Goal: Transaction & Acquisition: Book appointment/travel/reservation

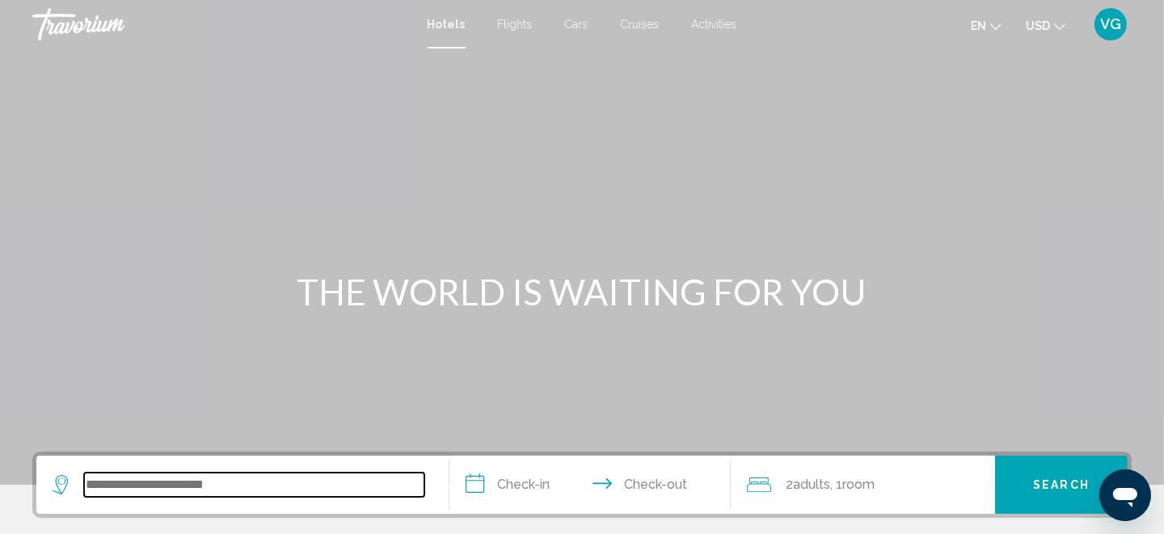
click at [246, 489] on input "Search widget" at bounding box center [254, 485] width 340 height 24
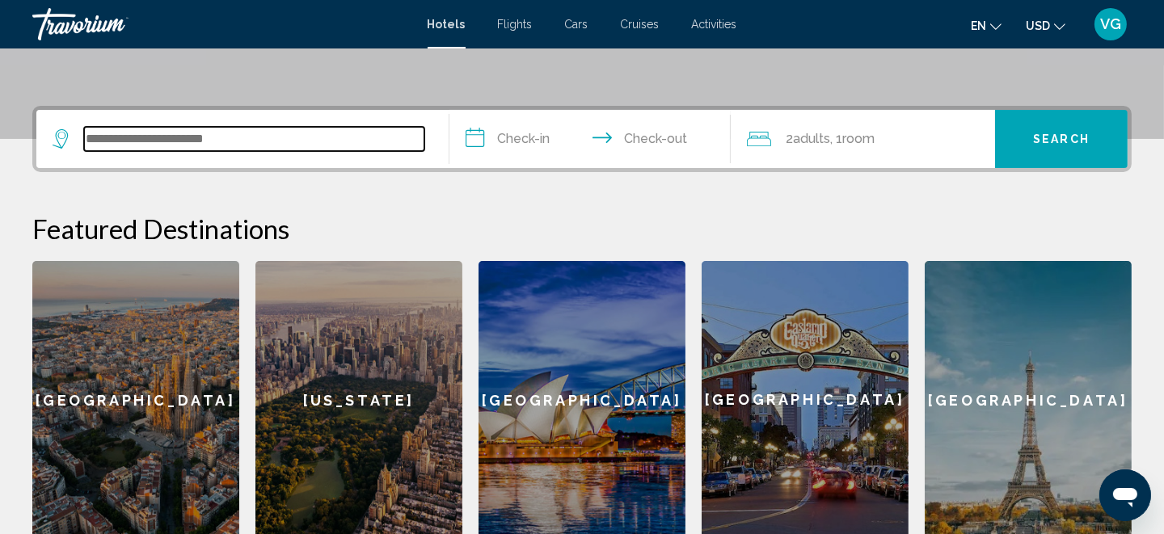
scroll to position [399, 0]
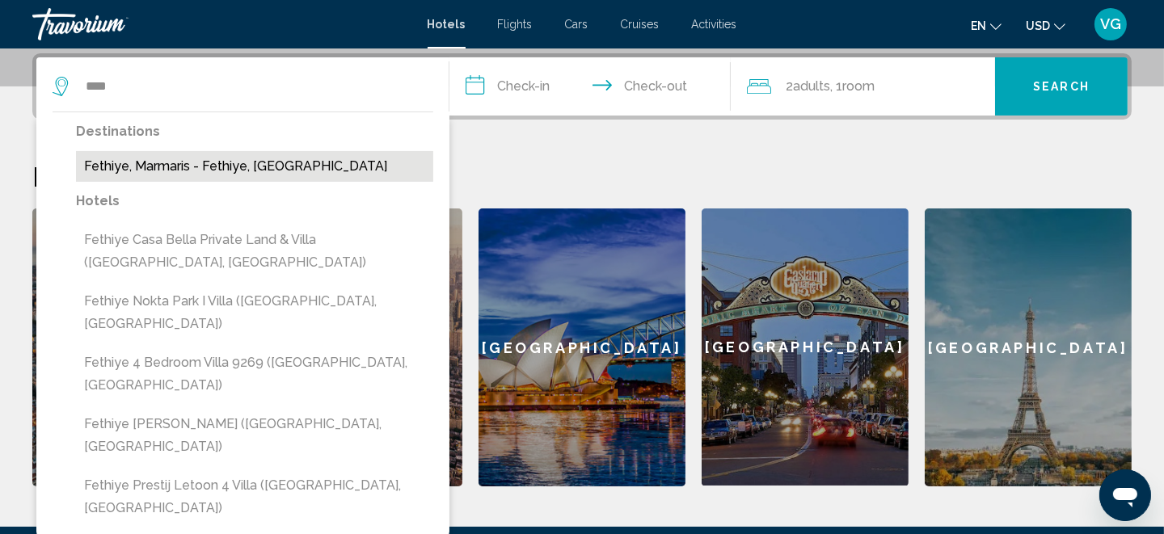
click at [217, 165] on button "Fethiye, Marmaris - Fethiye, [GEOGRAPHIC_DATA]" at bounding box center [254, 166] width 357 height 31
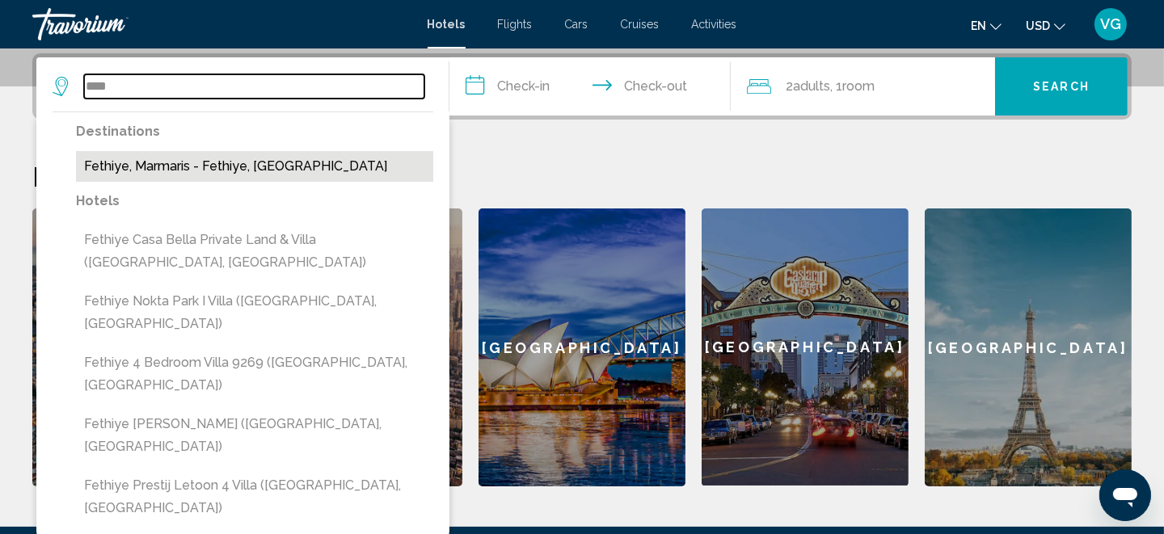
type input "**********"
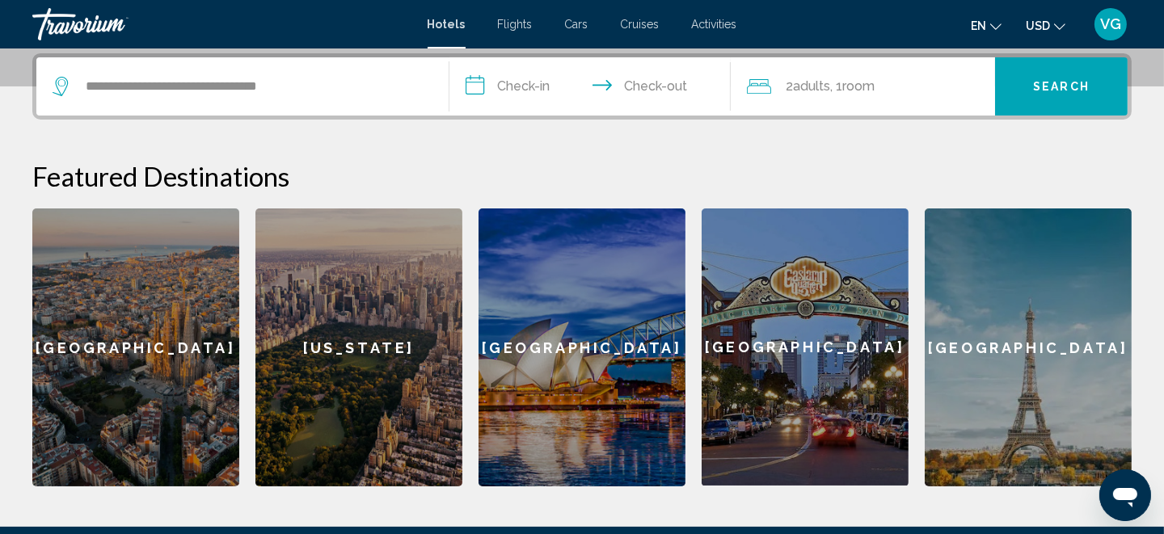
click at [513, 75] on input "**********" at bounding box center [593, 88] width 288 height 63
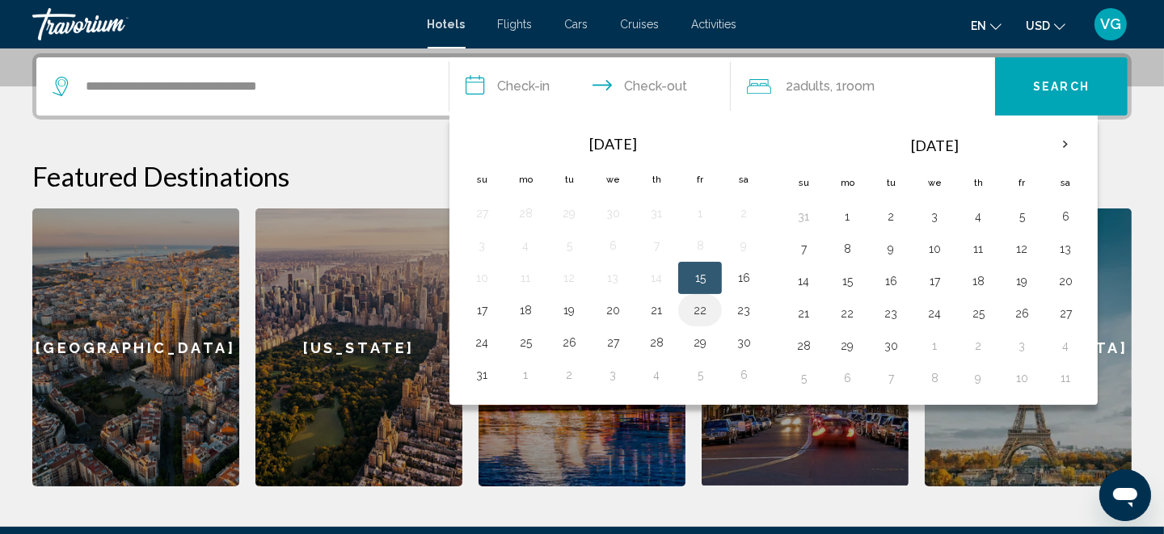
click at [683, 310] on td "22" at bounding box center [700, 310] width 44 height 32
click at [688, 310] on button "22" at bounding box center [700, 310] width 26 height 23
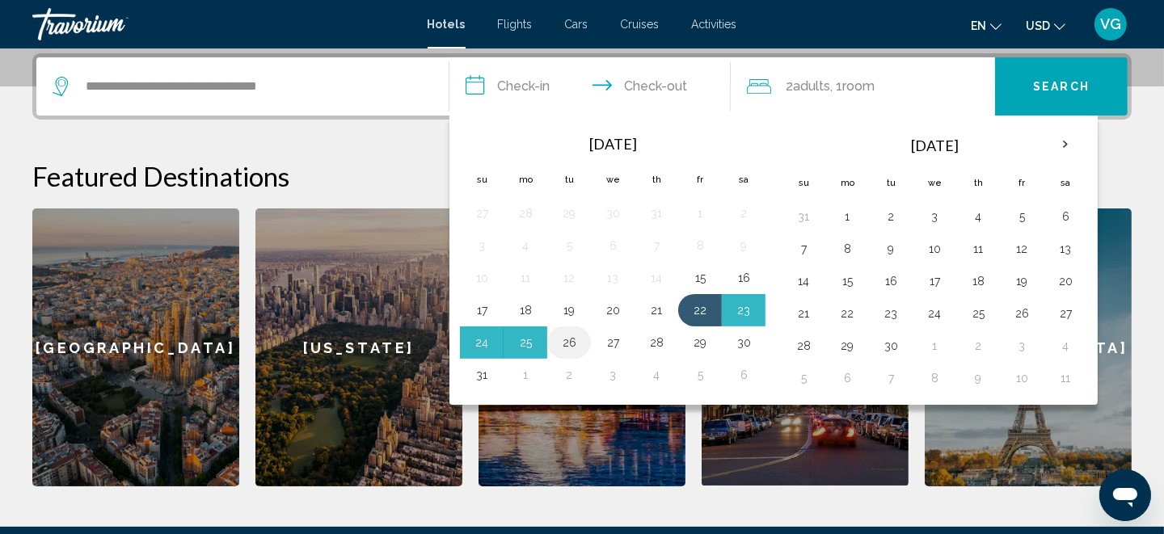
click at [578, 346] on button "26" at bounding box center [569, 342] width 26 height 23
type input "**********"
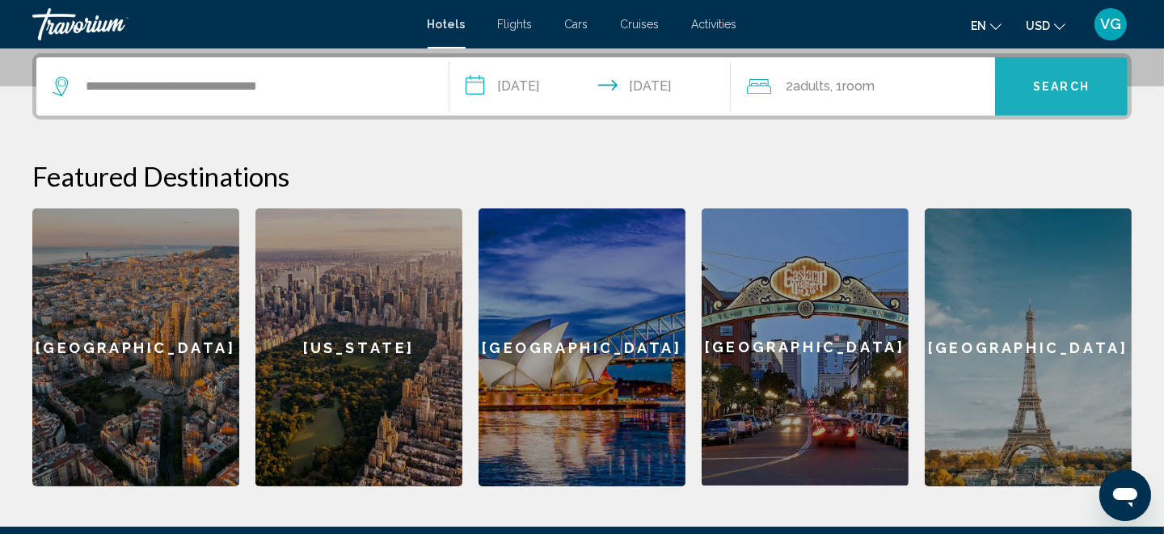
click at [1046, 86] on span "Search" at bounding box center [1061, 87] width 57 height 13
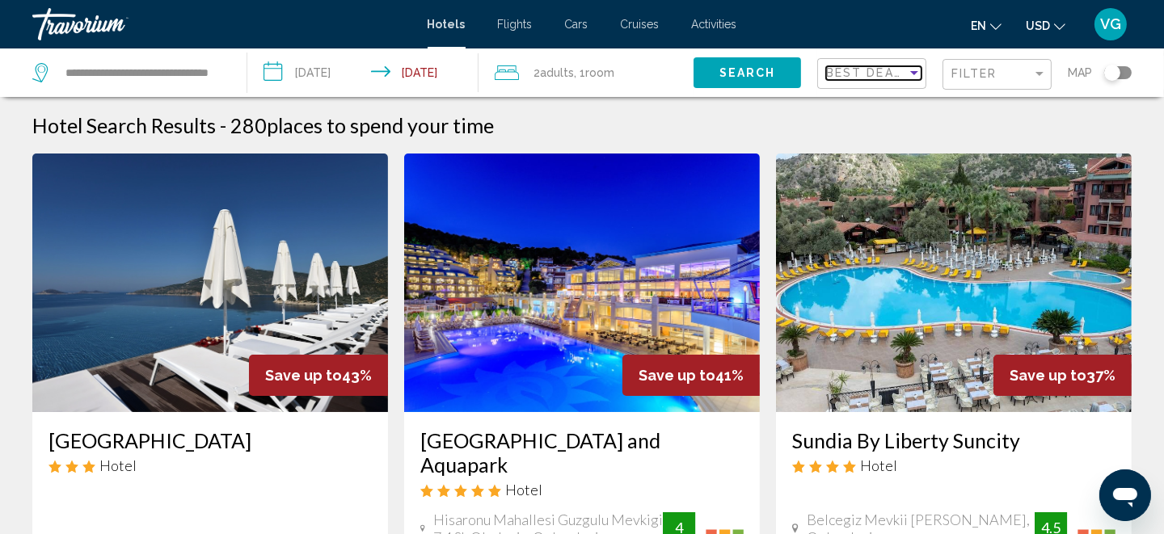
click at [885, 77] on span "Best Deals" at bounding box center [868, 72] width 85 height 13
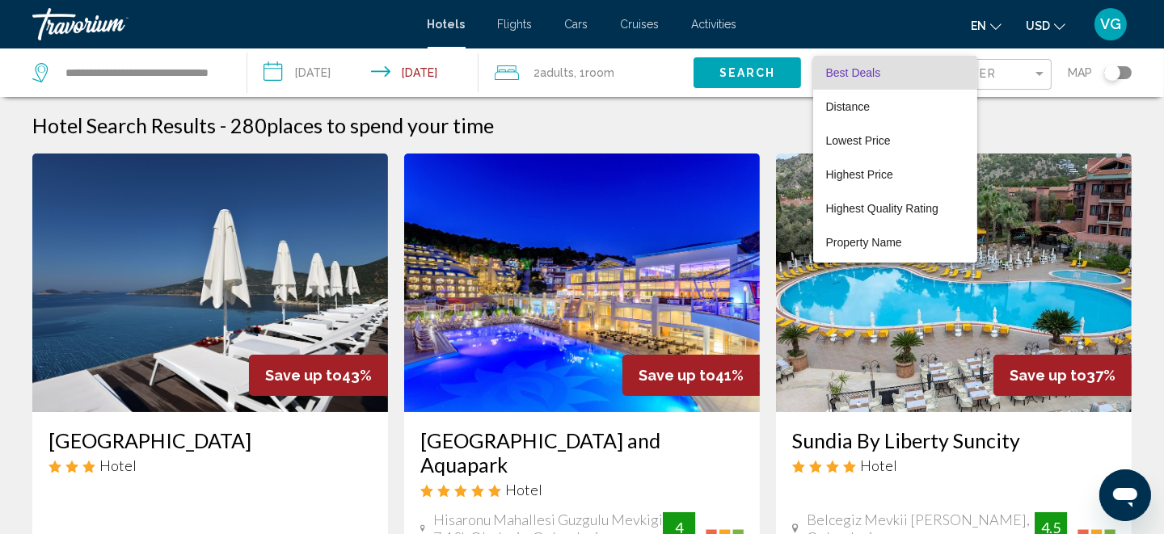
click at [655, 116] on div at bounding box center [582, 267] width 1164 height 534
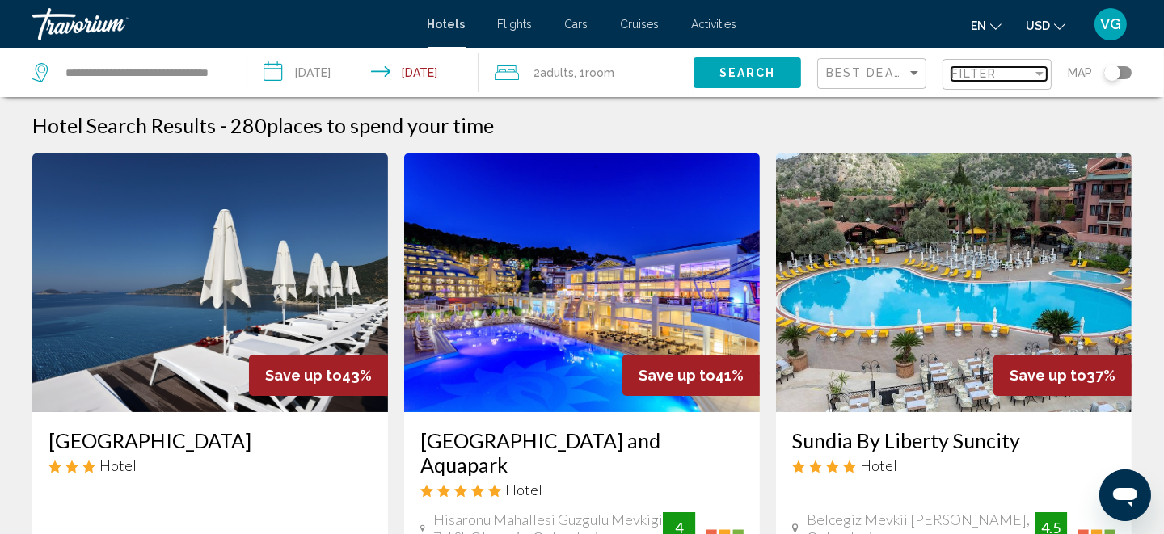
click at [970, 78] on span "Filter" at bounding box center [974, 73] width 46 height 13
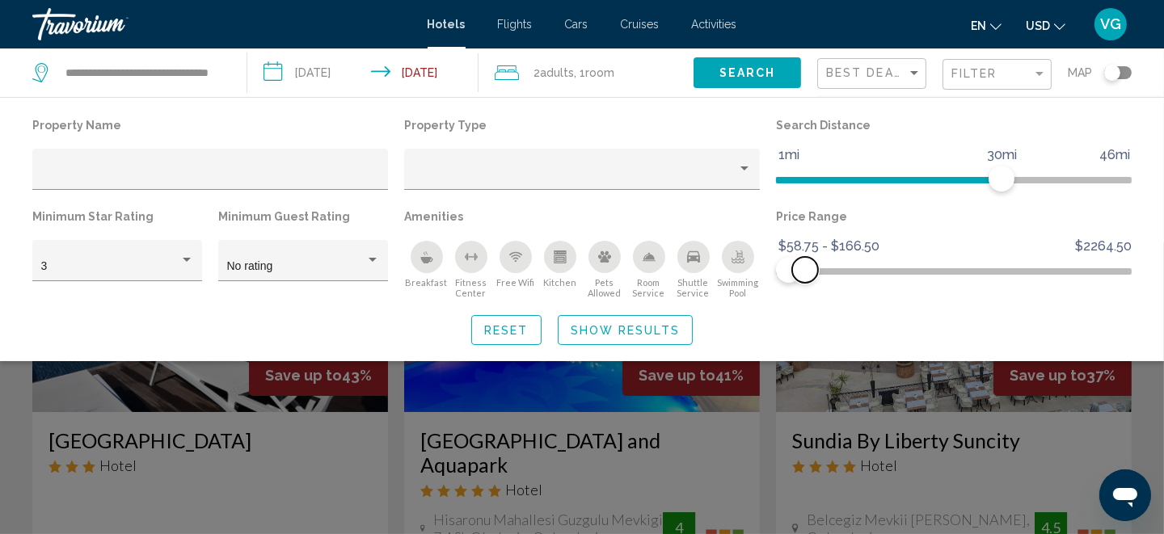
drag, startPoint x: 1115, startPoint y: 274, endPoint x: 805, endPoint y: 289, distance: 309.9
click at [805, 289] on div "Price Range $58.75 $2264.50 $58.75 $166.50 $58.75 - $166.50" at bounding box center [954, 252] width 372 height 94
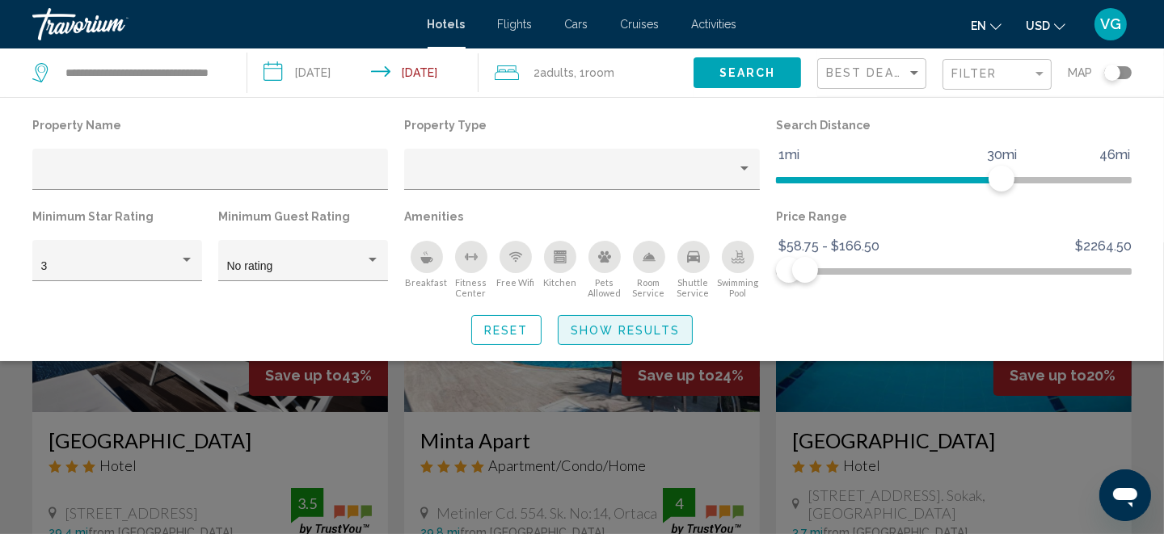
click at [651, 329] on span "Show Results" at bounding box center [625, 330] width 109 height 13
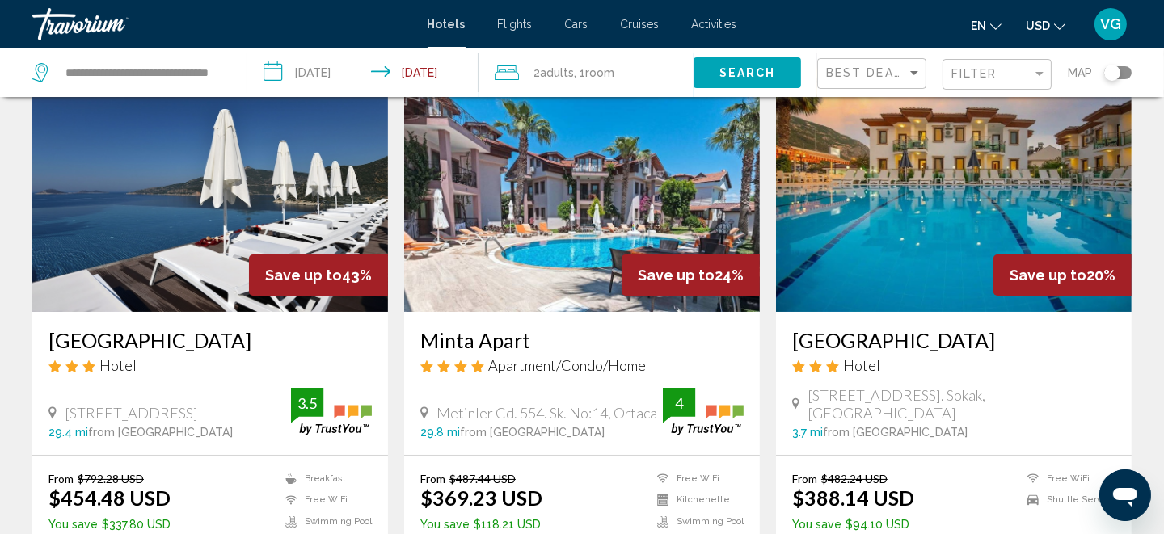
scroll to position [129, 0]
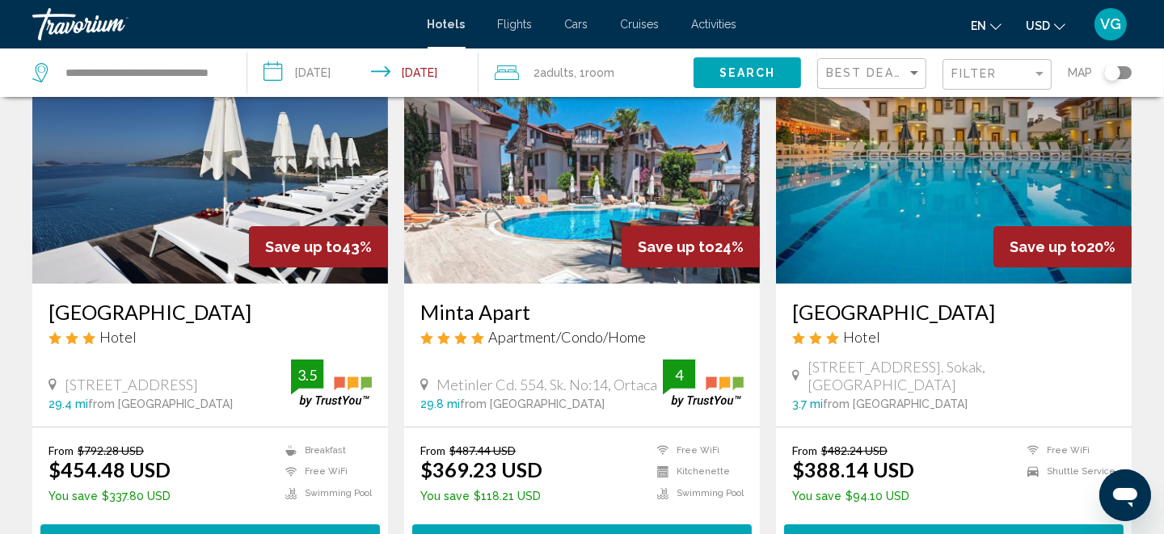
click at [260, 163] on img "Main content" at bounding box center [210, 154] width 356 height 259
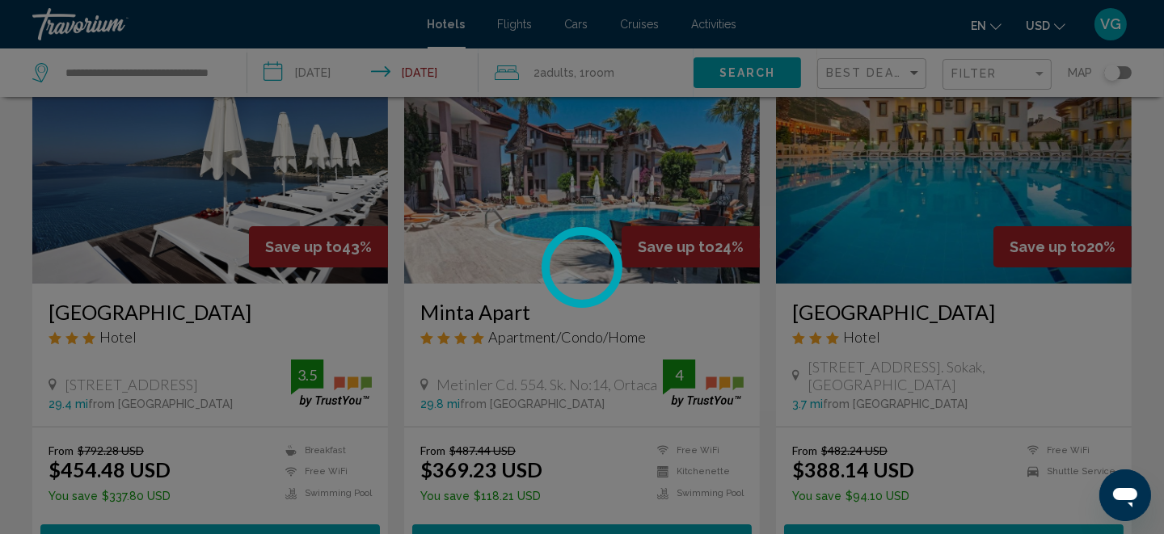
scroll to position [23, 0]
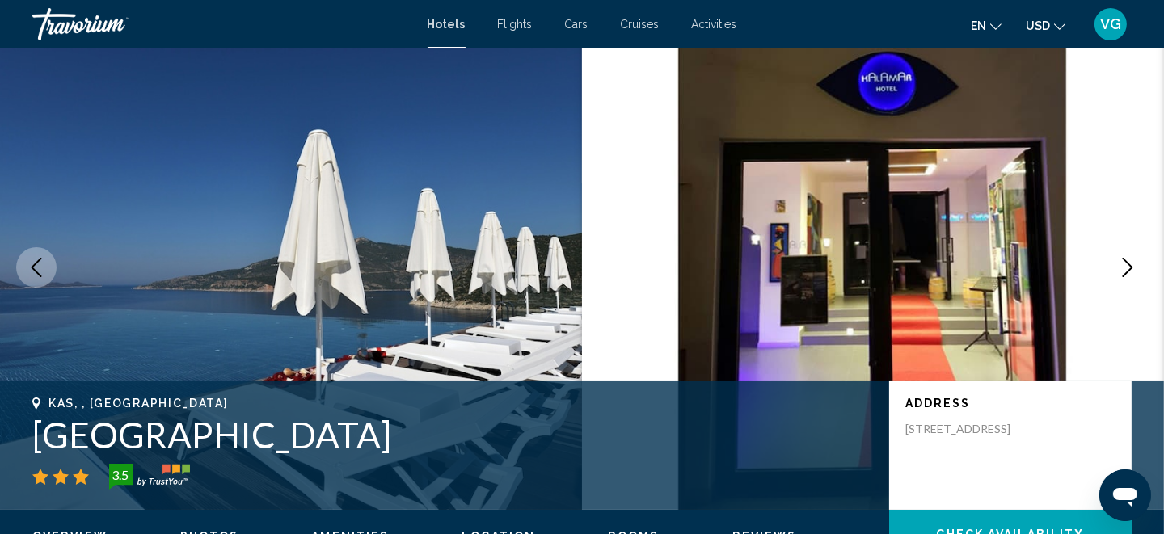
click at [879, 288] on img "Main content" at bounding box center [873, 267] width 582 height 485
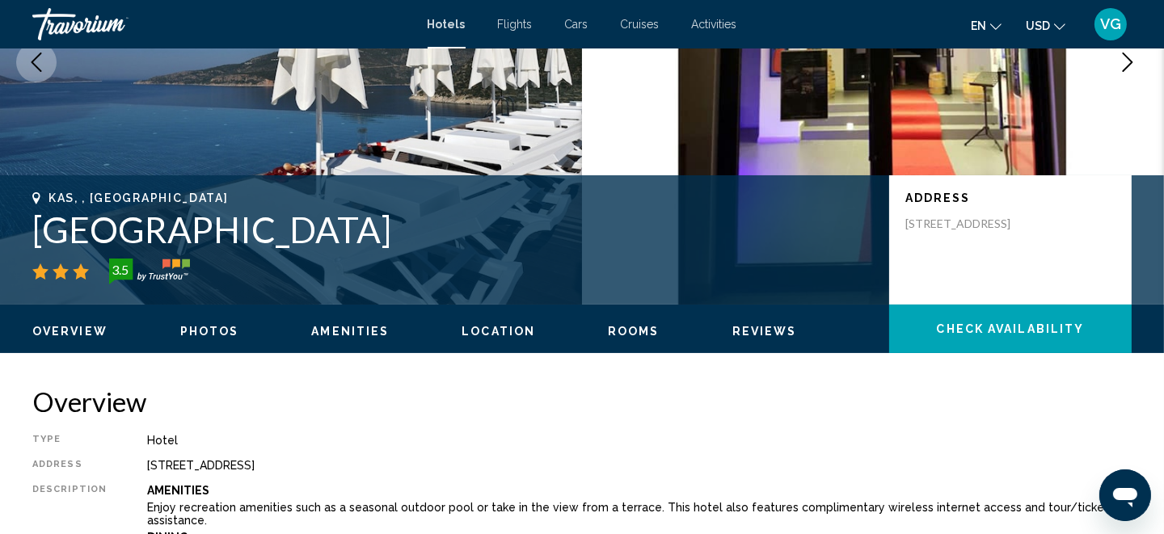
scroll to position [228, 0]
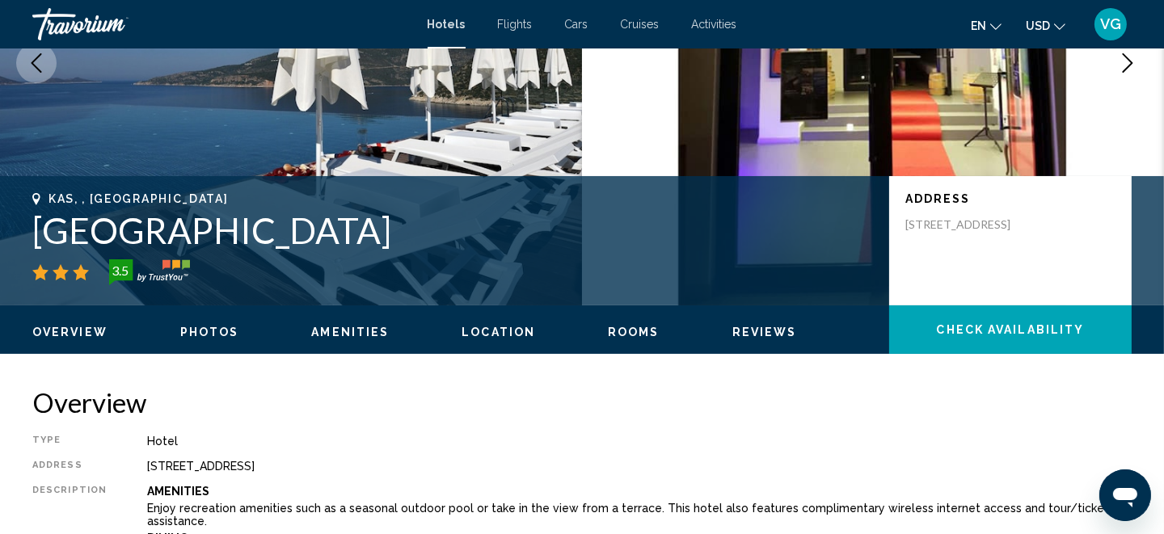
click at [212, 354] on div "Overview Photos Amenities Location Rooms Reviews Check Availability" at bounding box center [582, 331] width 1164 height 50
click at [216, 339] on ul "Overview Photos Amenities Location Rooms Reviews Check Availability" at bounding box center [581, 331] width 1099 height 18
click at [214, 328] on span "Photos" at bounding box center [209, 332] width 59 height 13
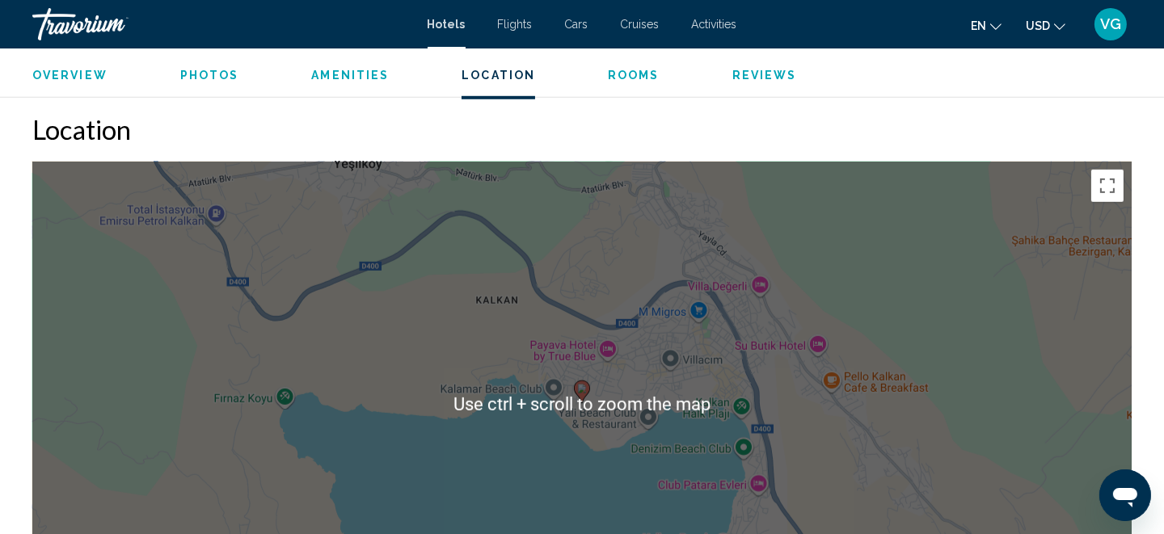
scroll to position [1460, 0]
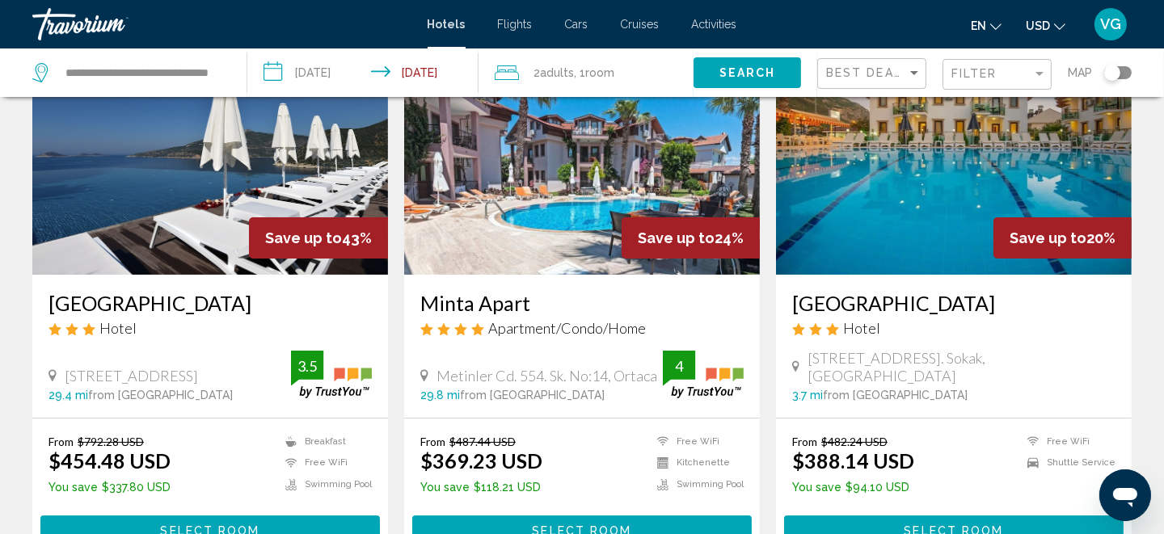
scroll to position [138, 0]
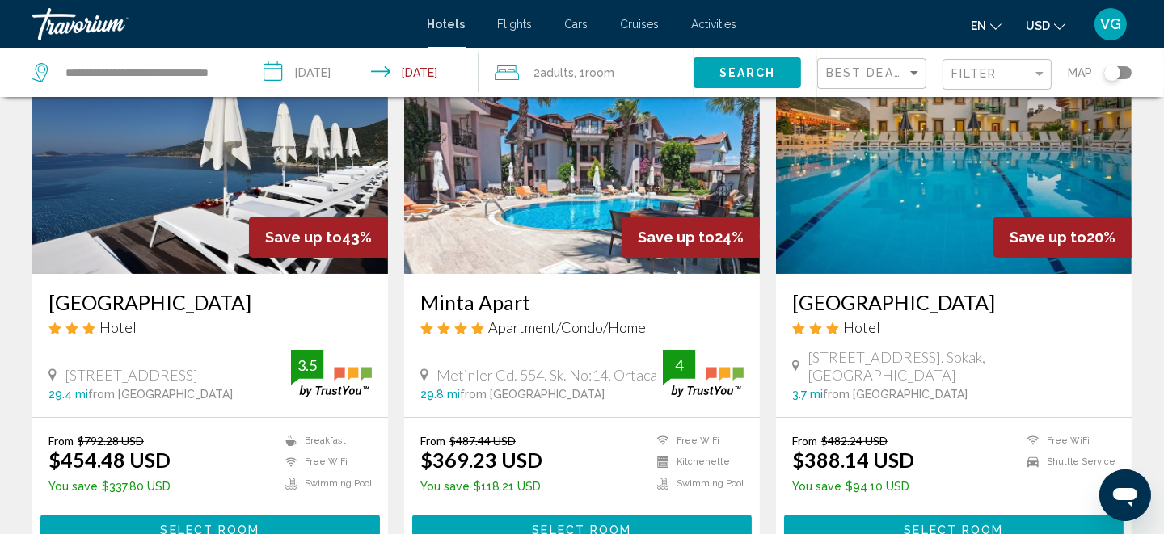
click at [895, 195] on img "Main content" at bounding box center [954, 144] width 356 height 259
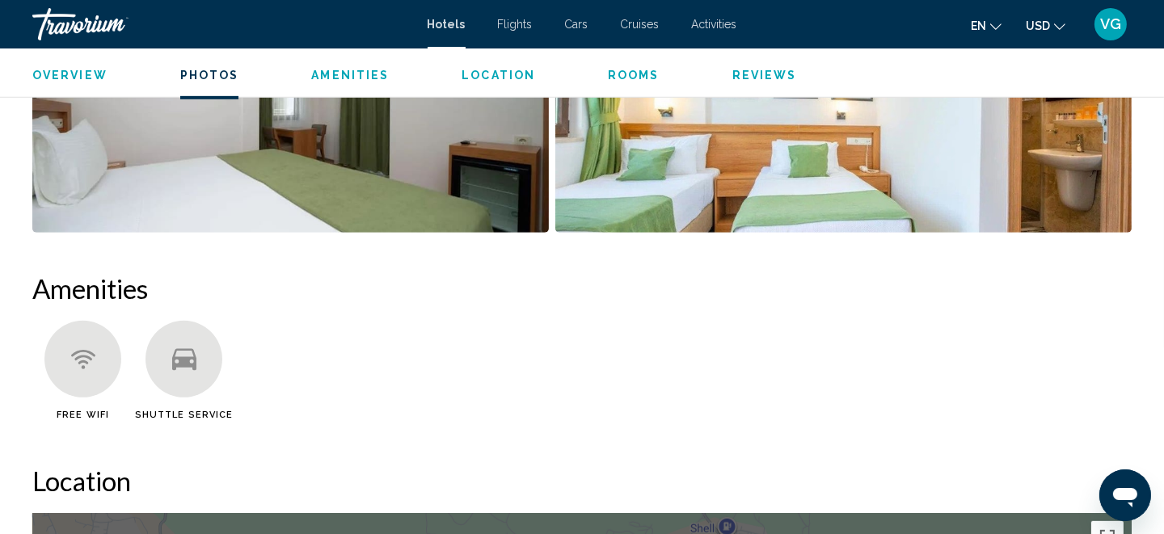
scroll to position [1083, 0]
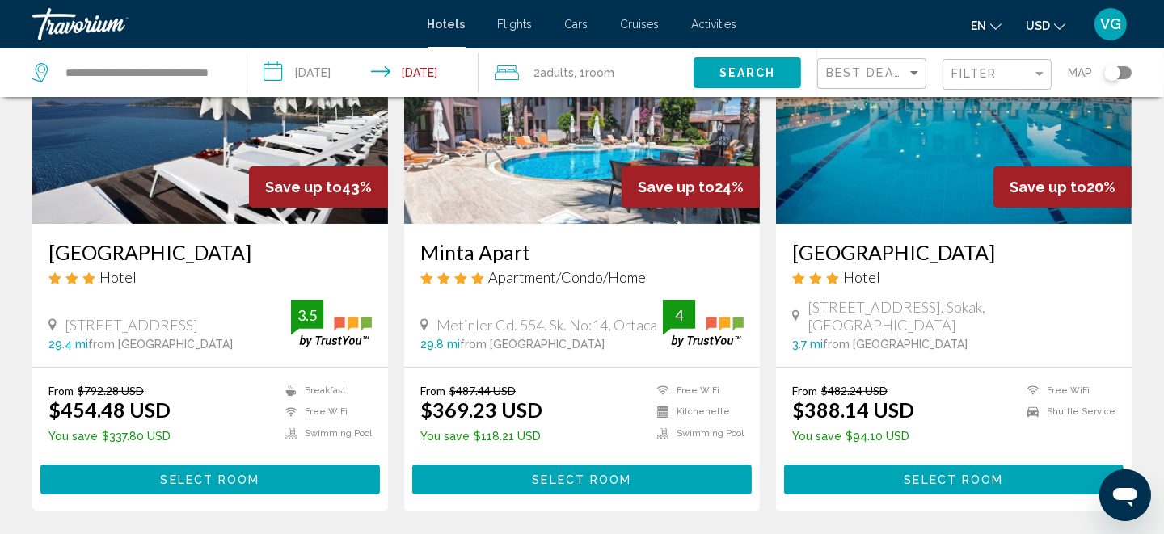
scroll to position [195, 0]
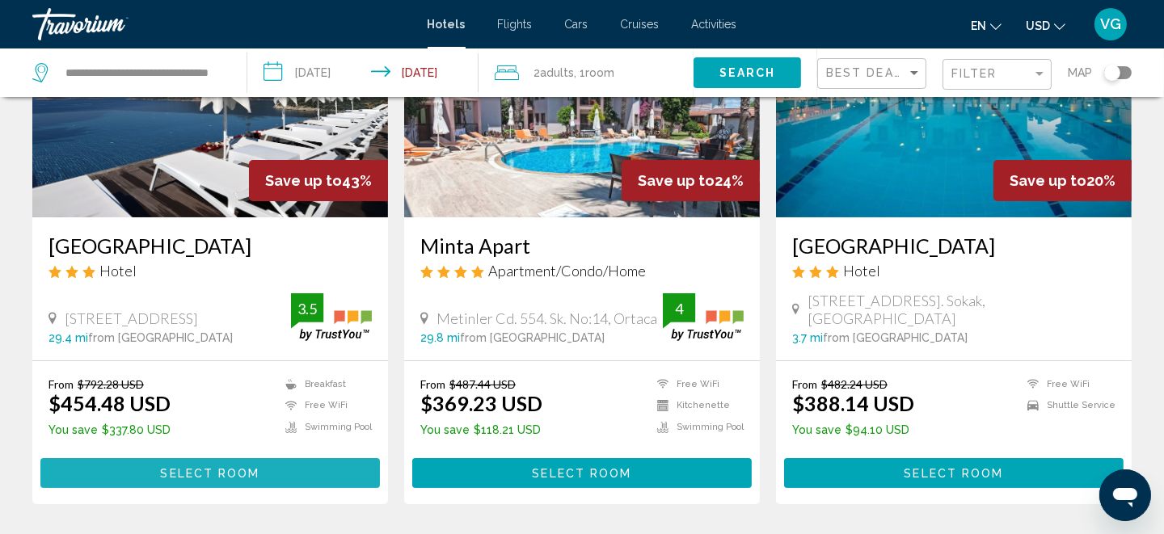
click at [259, 466] on button "Select Room" at bounding box center [210, 473] width 340 height 30
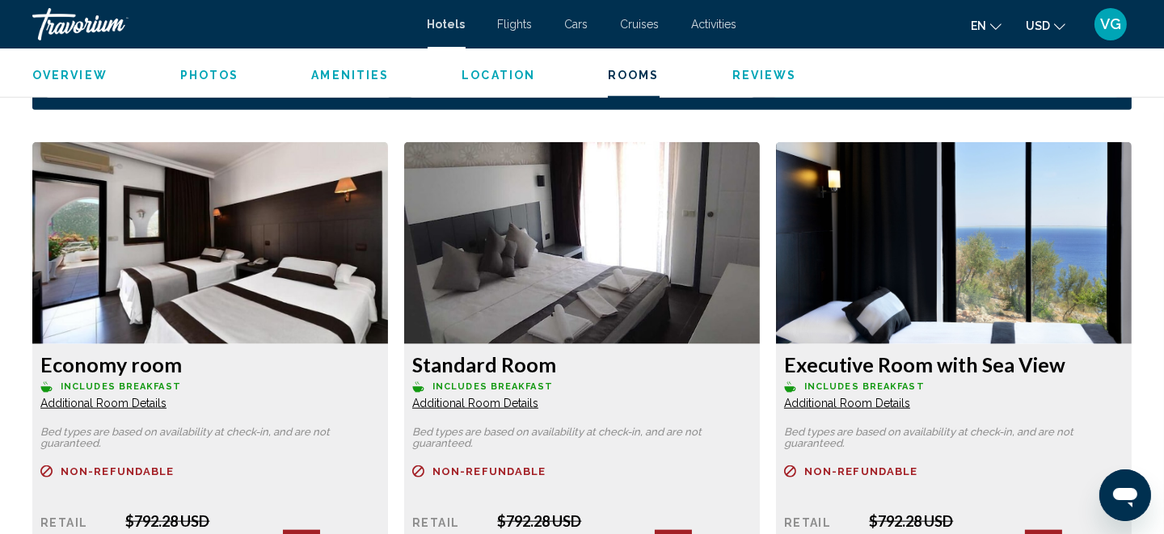
scroll to position [2145, 0]
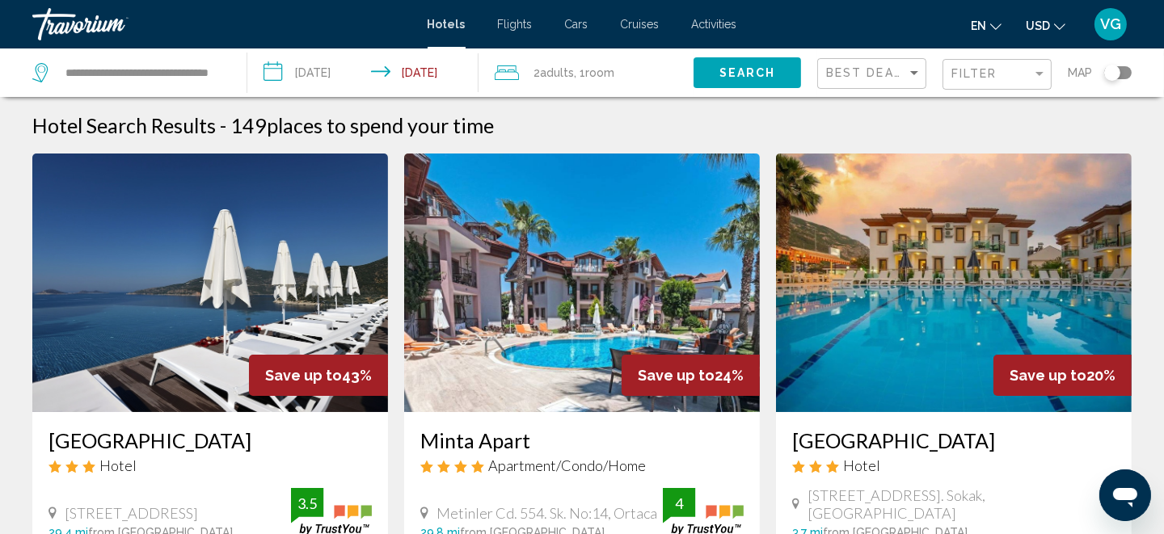
click at [825, 364] on img "Main content" at bounding box center [954, 283] width 356 height 259
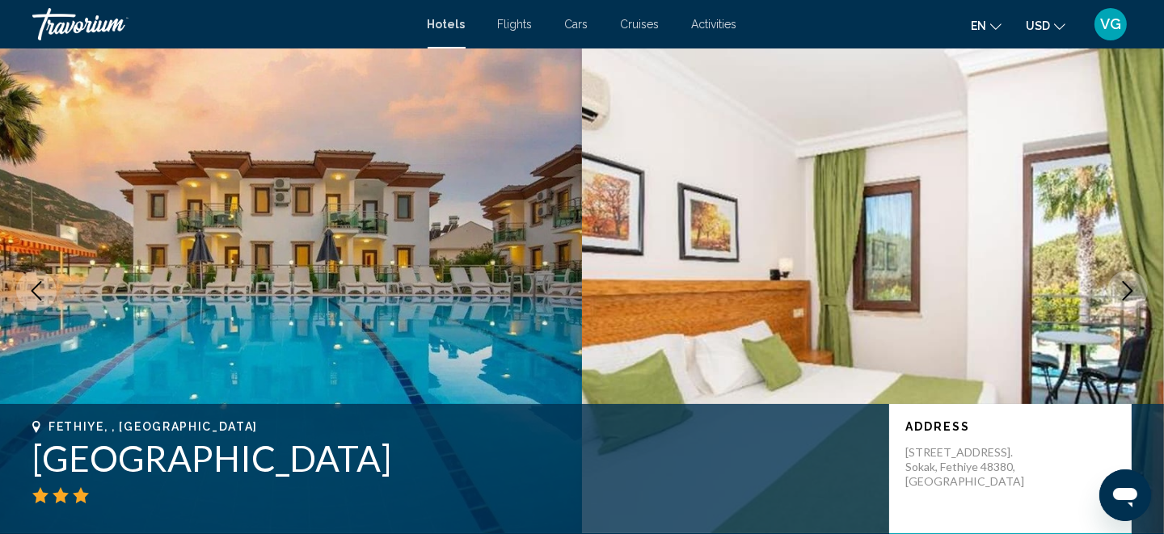
scroll to position [23, 0]
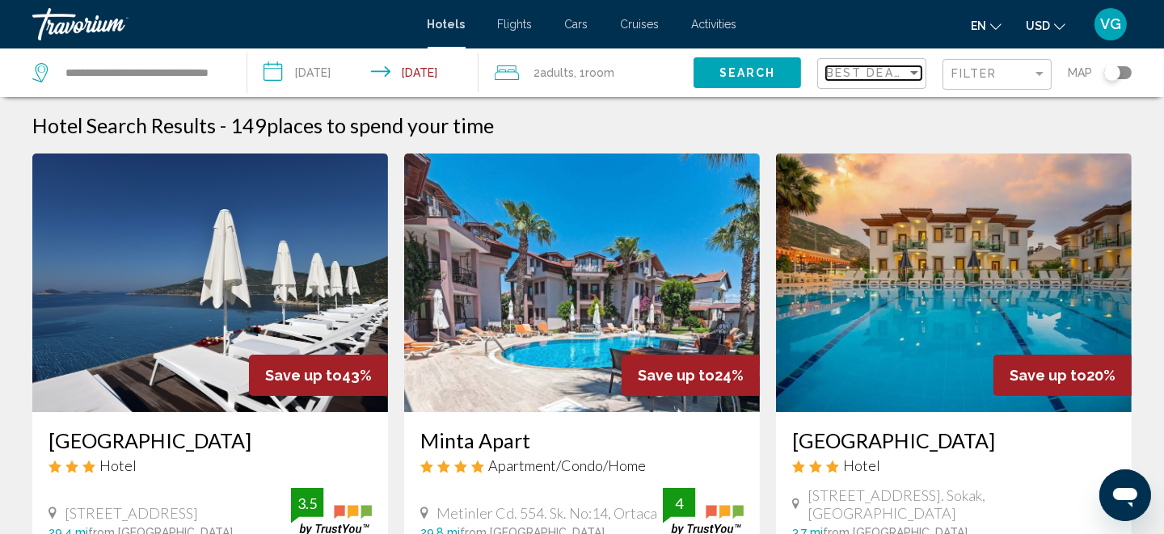
click at [859, 76] on span "Best Deals" at bounding box center [868, 72] width 85 height 13
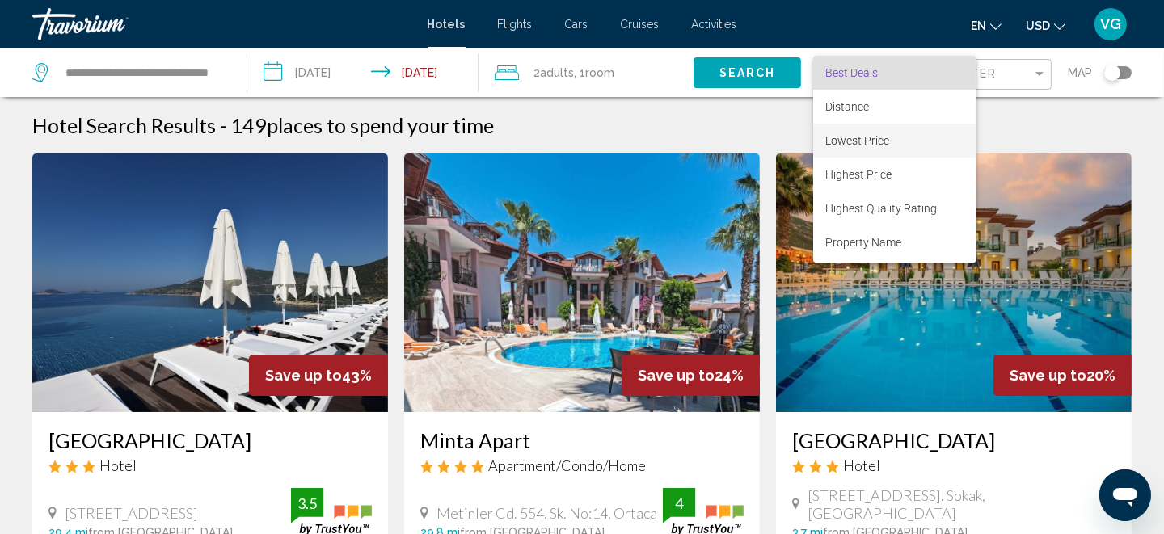
click at [858, 134] on span "Lowest Price" at bounding box center [858, 140] width 64 height 13
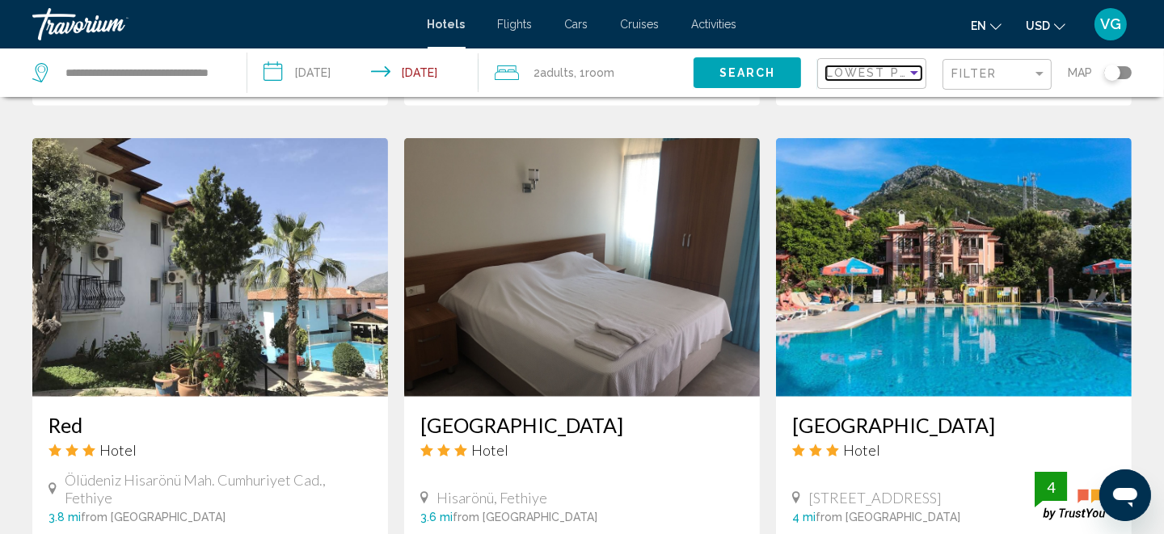
scroll to position [1766, 0]
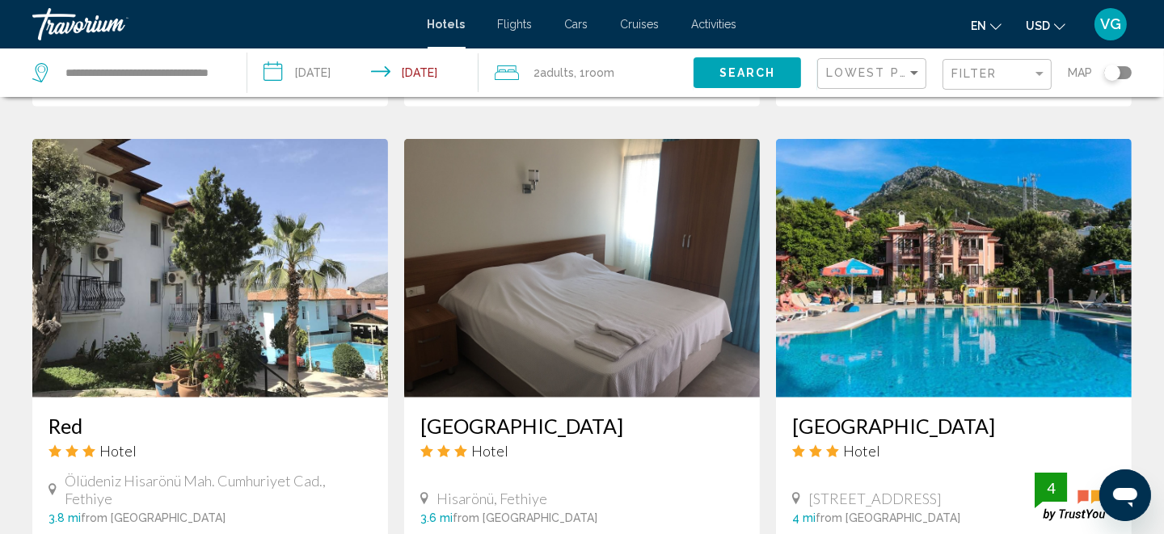
click at [922, 308] on img "Main content" at bounding box center [954, 268] width 356 height 259
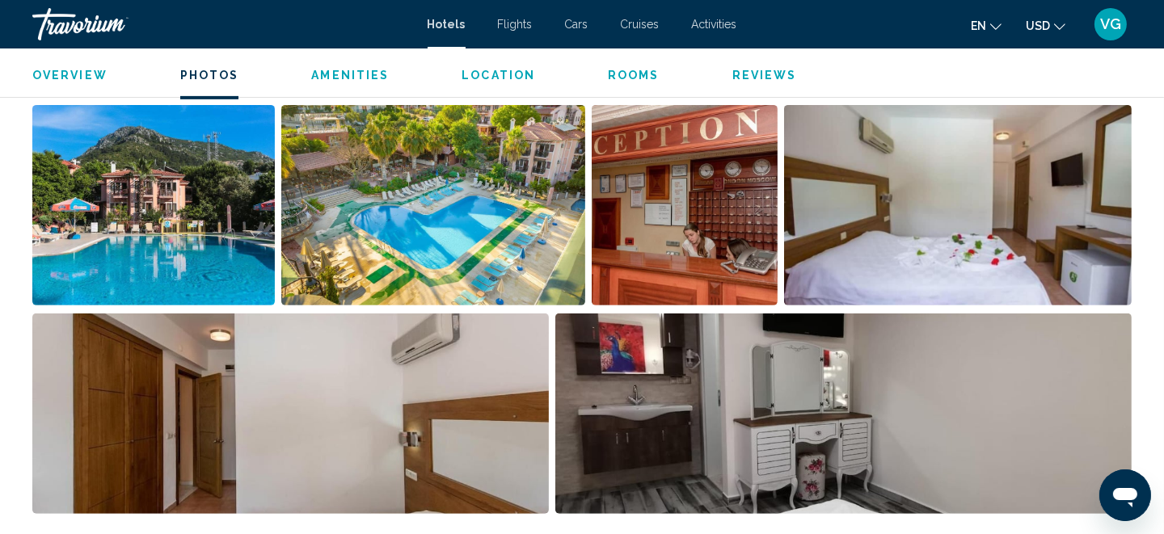
scroll to position [829, 0]
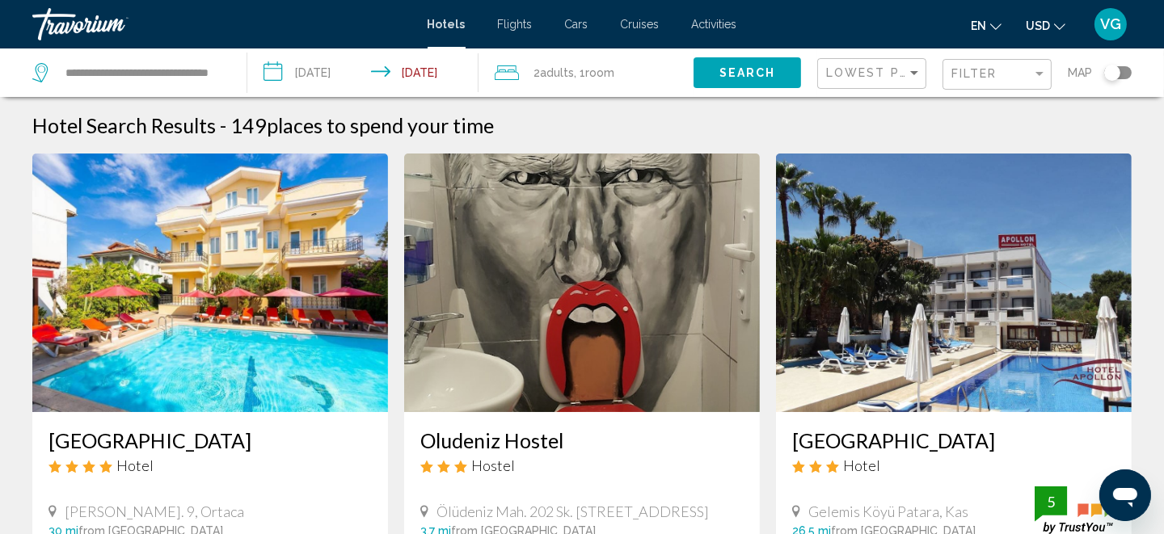
click at [538, 304] on img "Main content" at bounding box center [582, 283] width 356 height 259
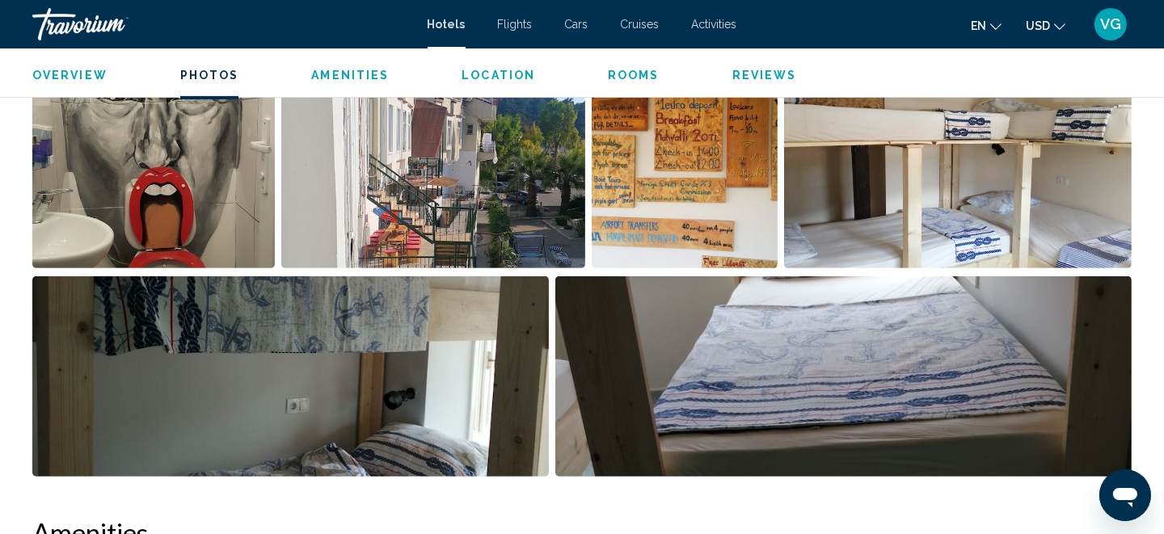
scroll to position [809, 0]
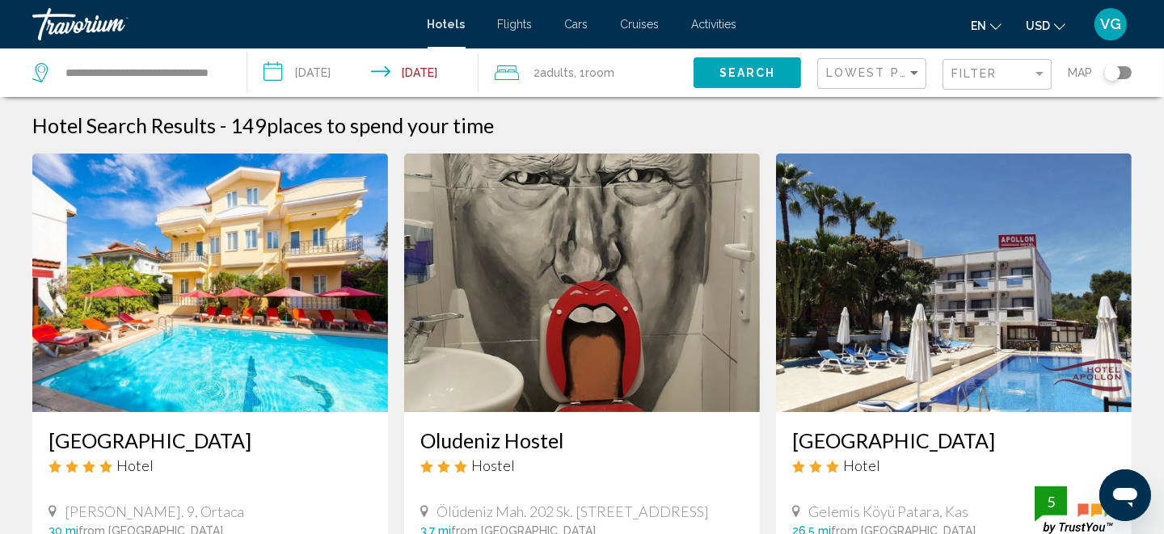
click at [247, 314] on img "Main content" at bounding box center [210, 283] width 356 height 259
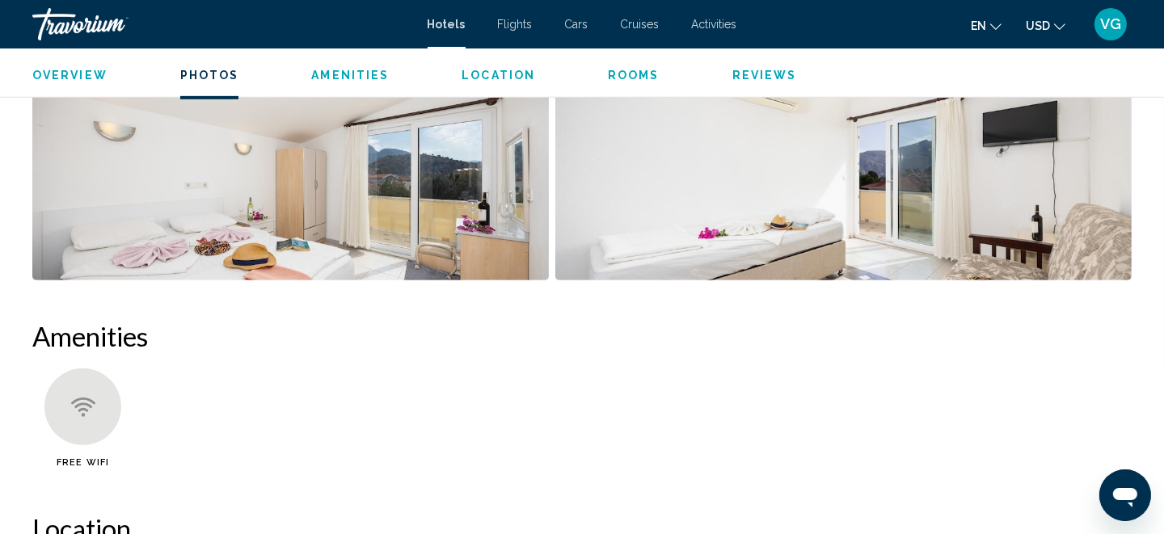
scroll to position [1065, 0]
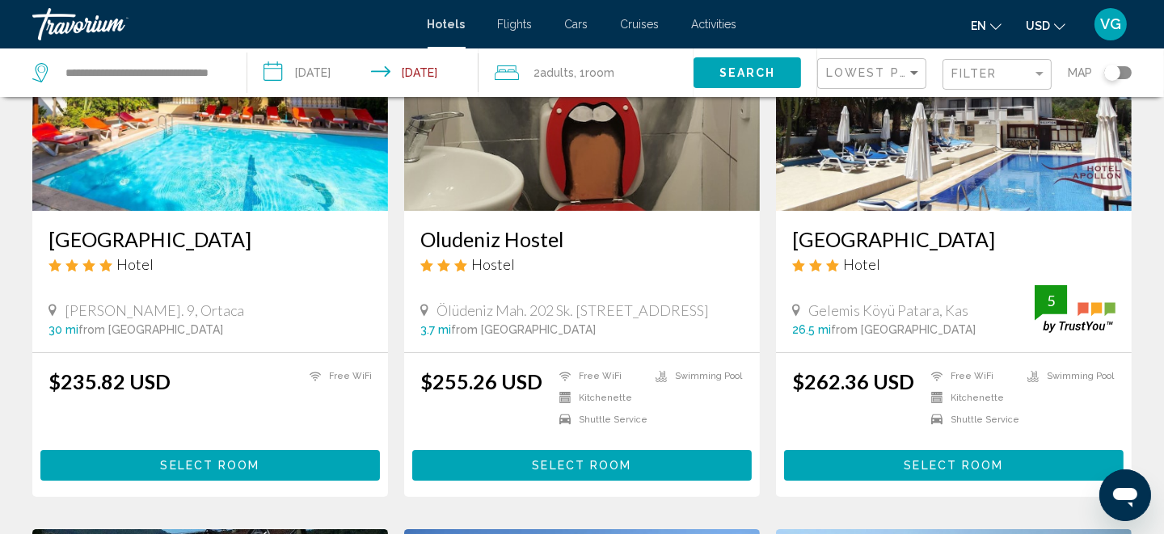
scroll to position [72, 0]
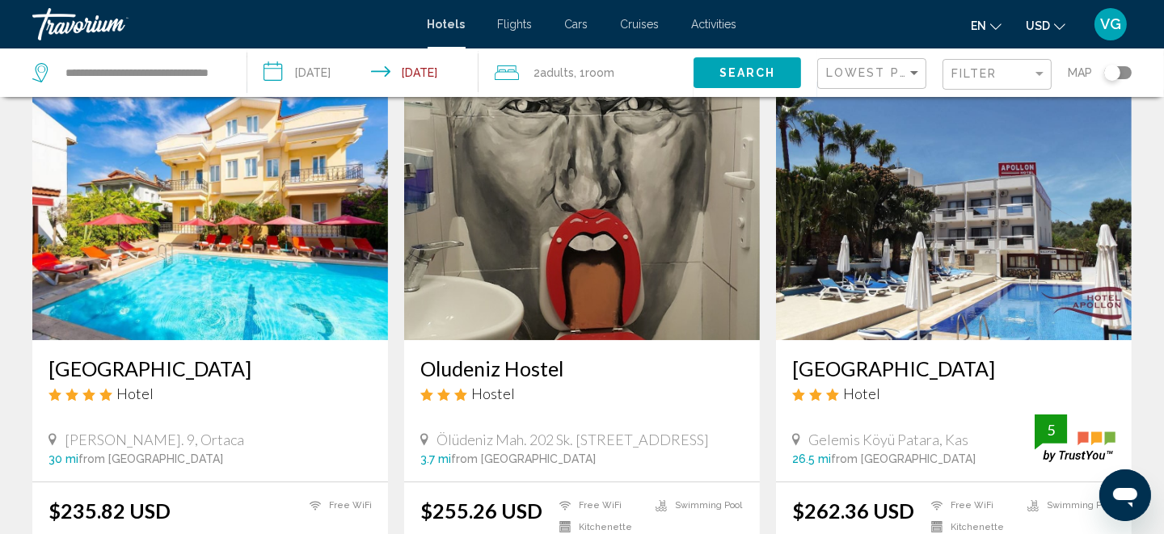
click at [873, 81] on div "Lowest Price" at bounding box center [873, 74] width 95 height 30
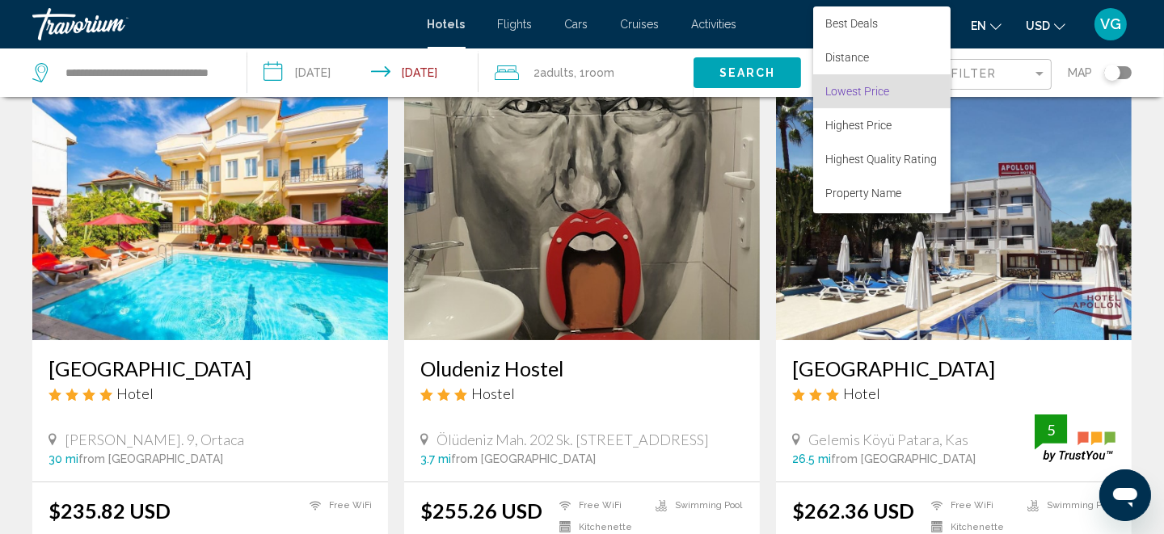
scroll to position [18, 0]
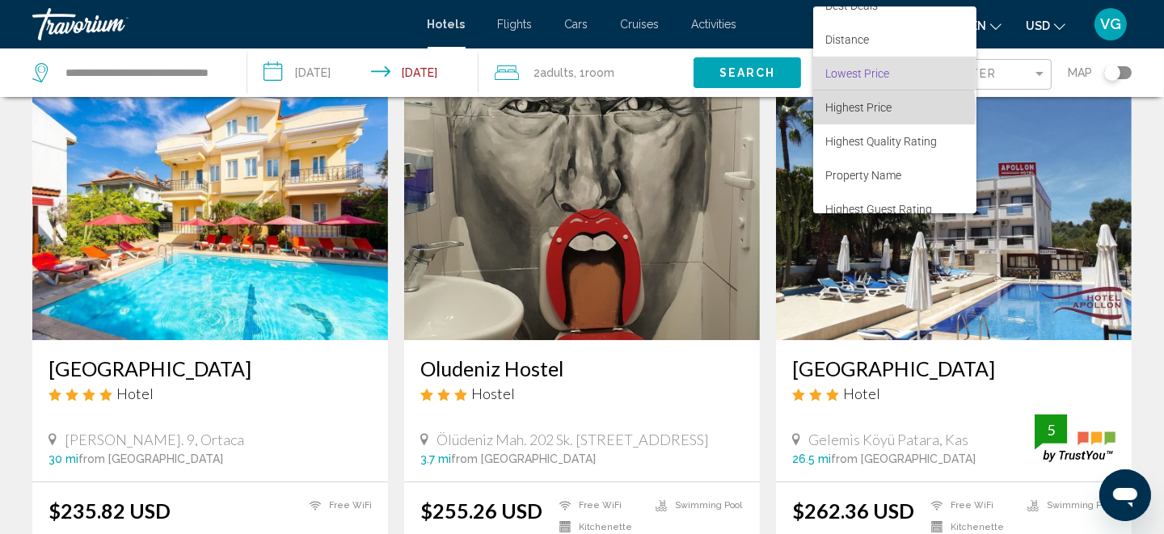
click at [858, 109] on span "Highest Price" at bounding box center [859, 107] width 66 height 13
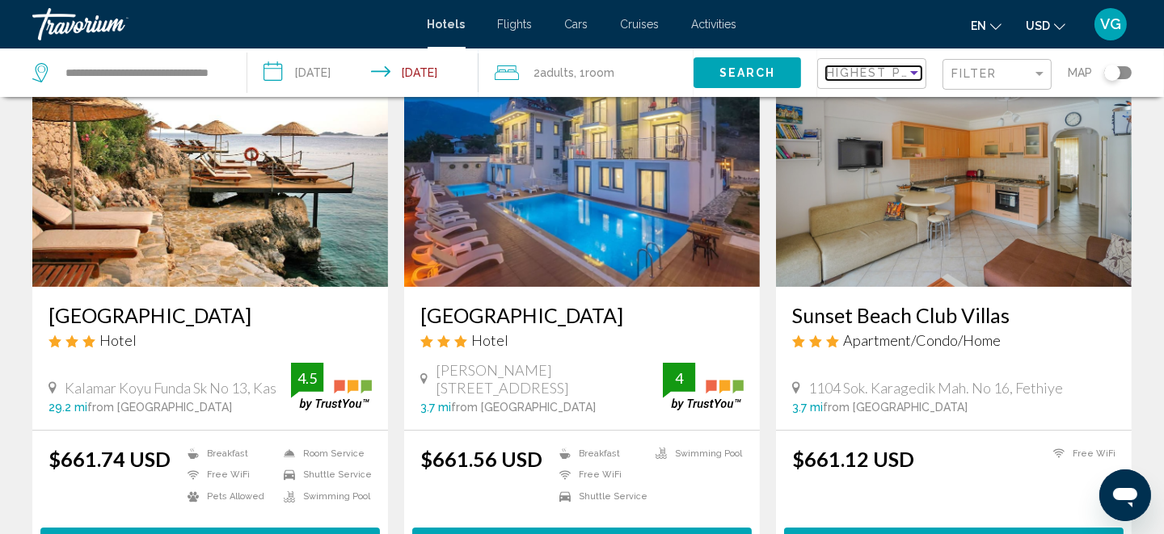
scroll to position [124, 0]
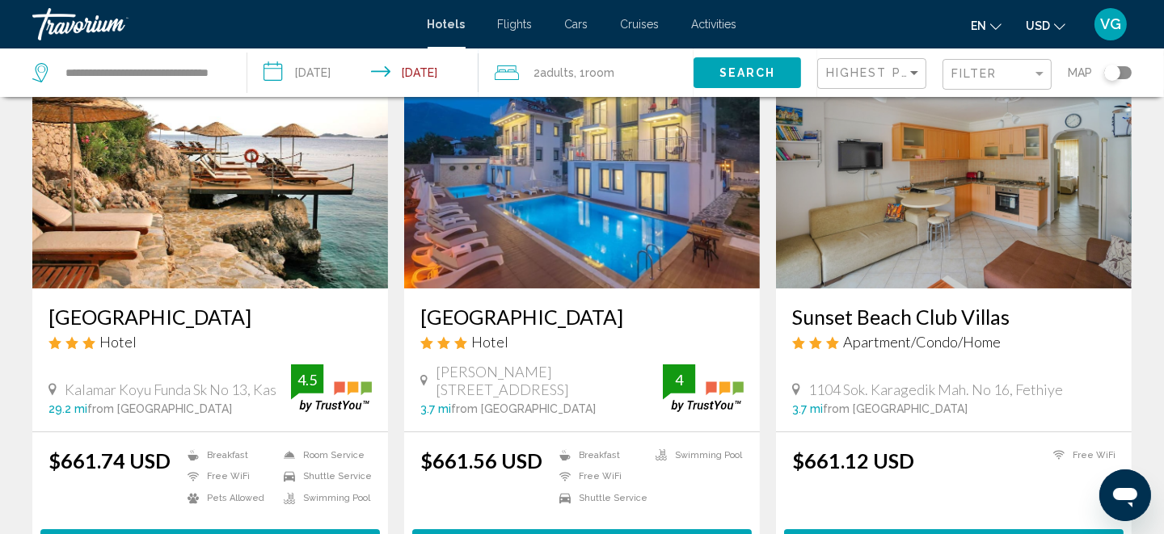
click at [269, 239] on img "Main content" at bounding box center [210, 159] width 356 height 259
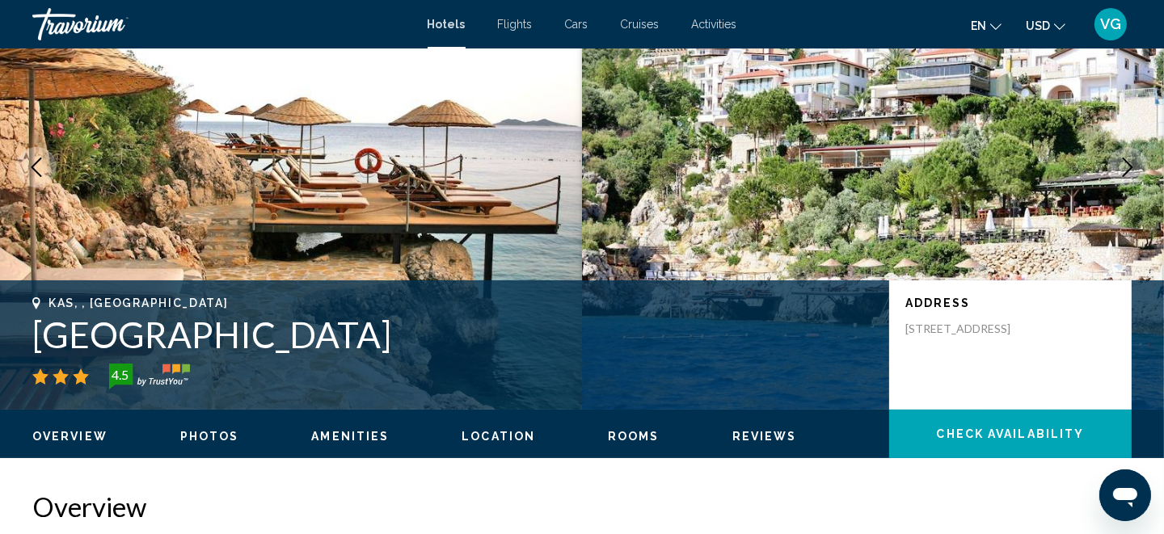
scroll to position [23, 0]
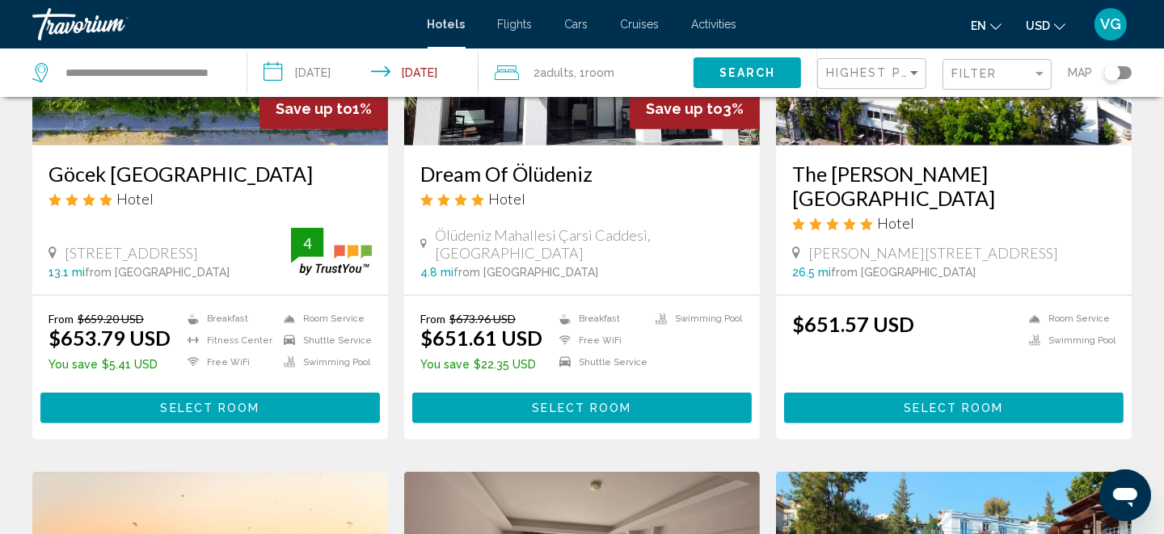
scroll to position [809, 0]
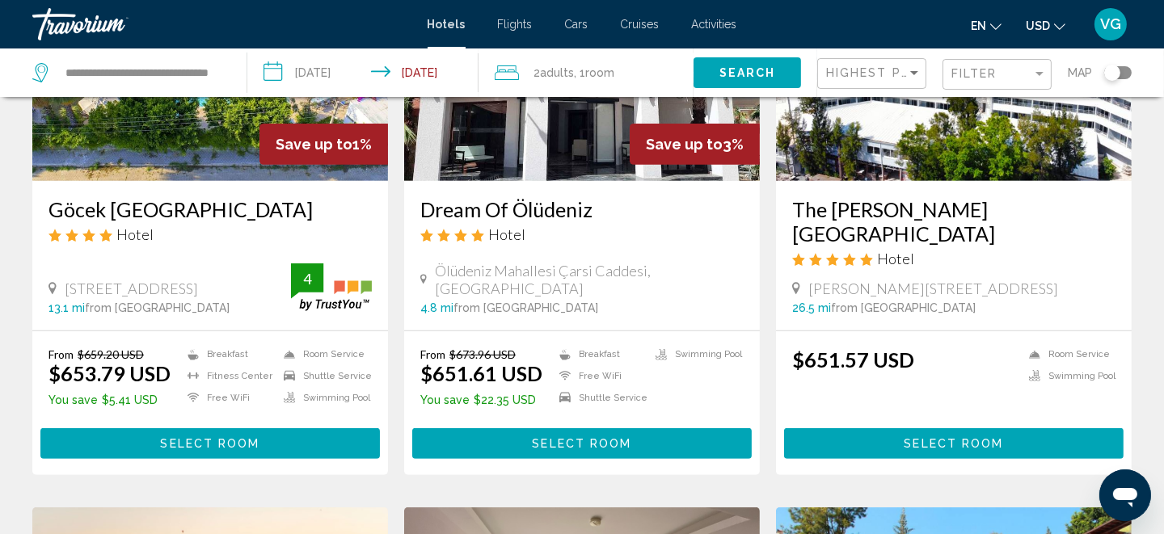
click at [856, 89] on div "Highest Price" at bounding box center [871, 73] width 109 height 49
click at [868, 74] on span "Highest Price" at bounding box center [879, 72] width 106 height 13
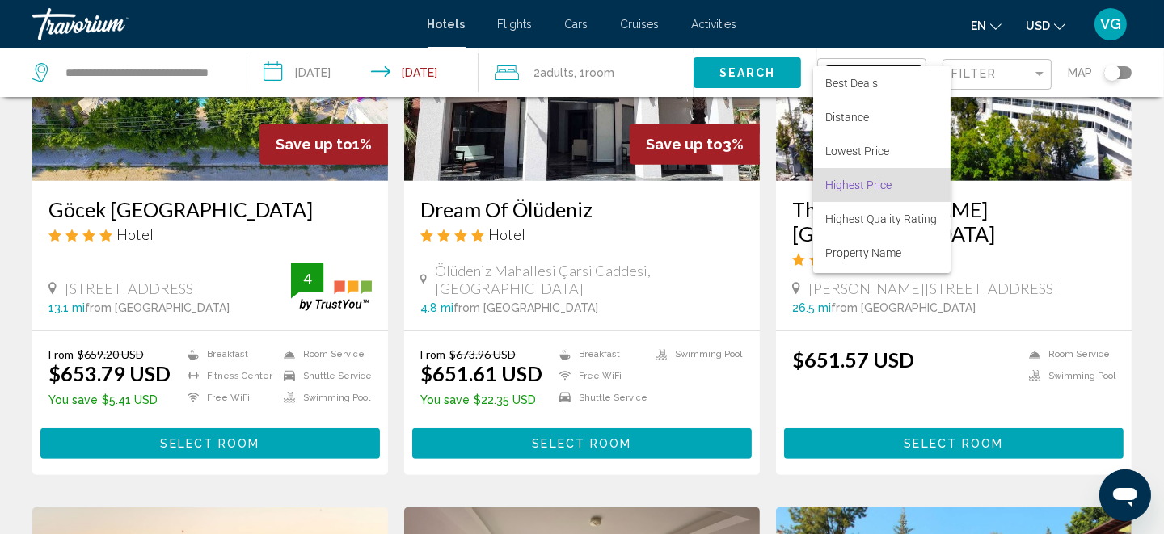
scroll to position [30, 0]
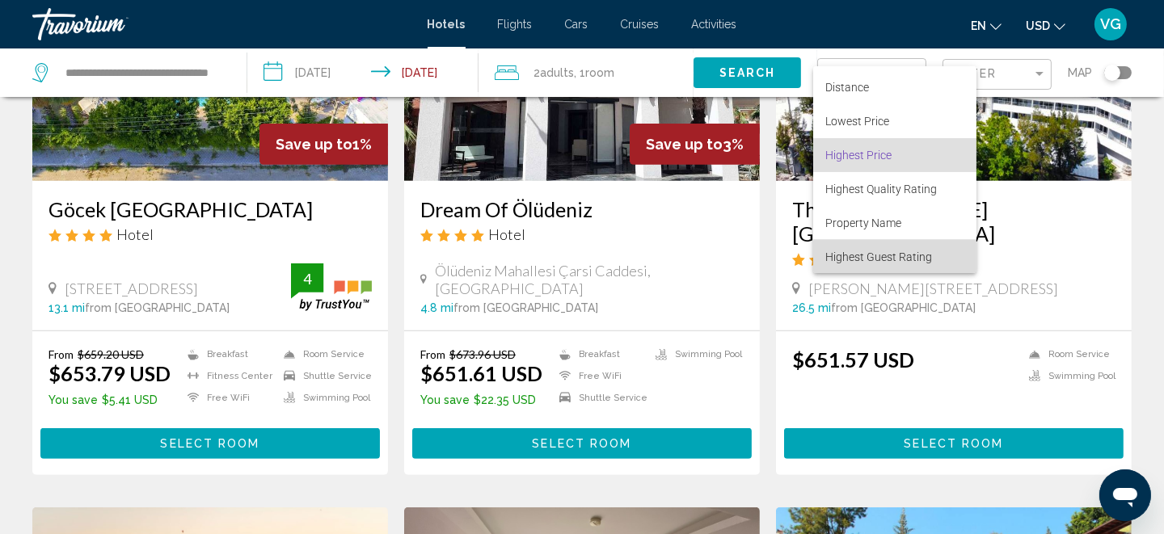
click at [930, 253] on span "Highest Guest Rating" at bounding box center [879, 257] width 107 height 13
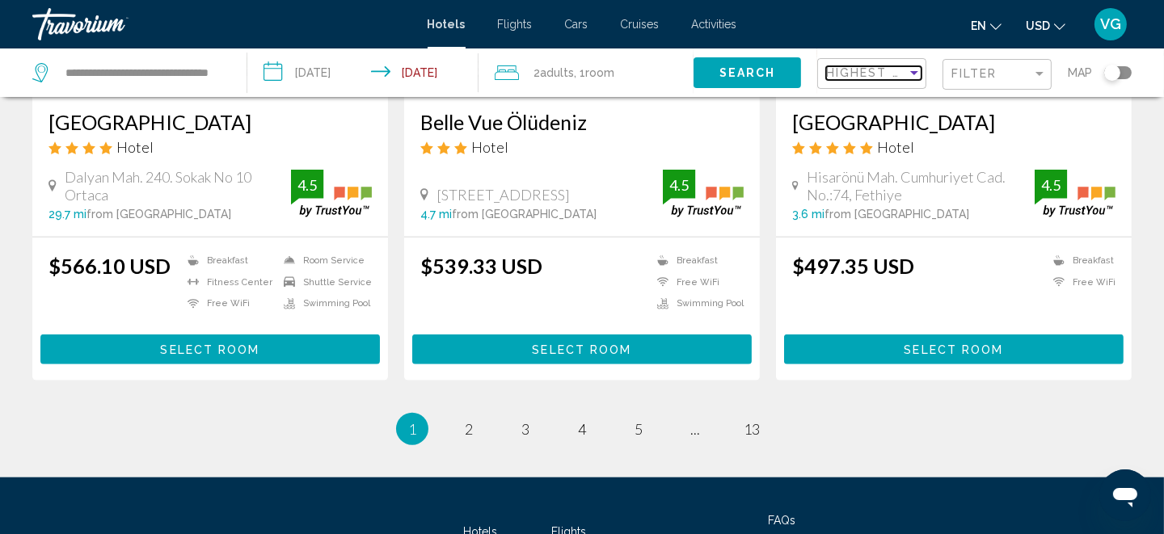
scroll to position [2216, 0]
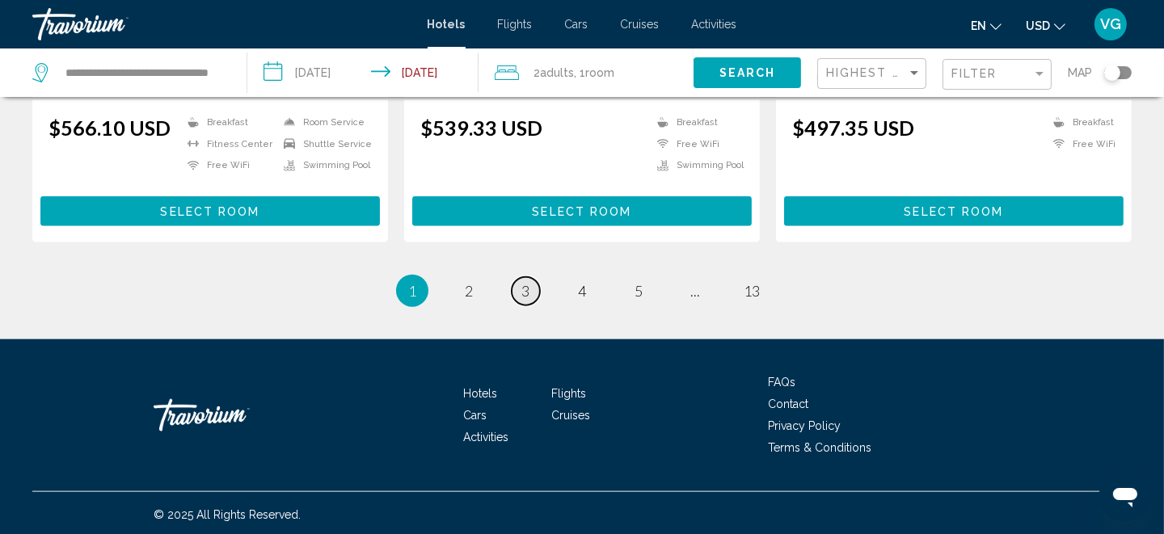
click at [525, 286] on span "3" at bounding box center [525, 291] width 8 height 18
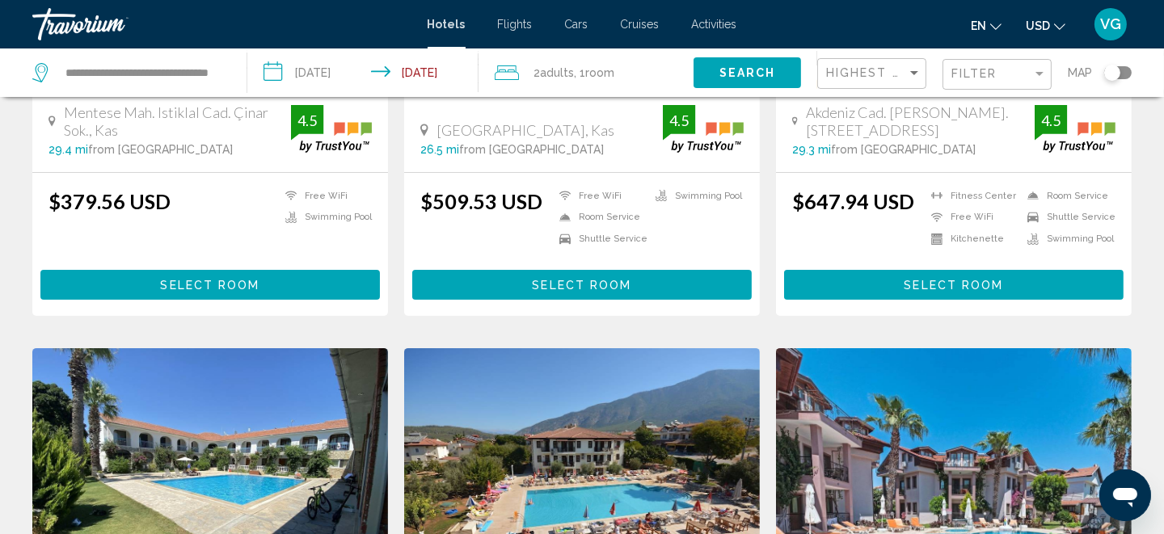
scroll to position [386, 0]
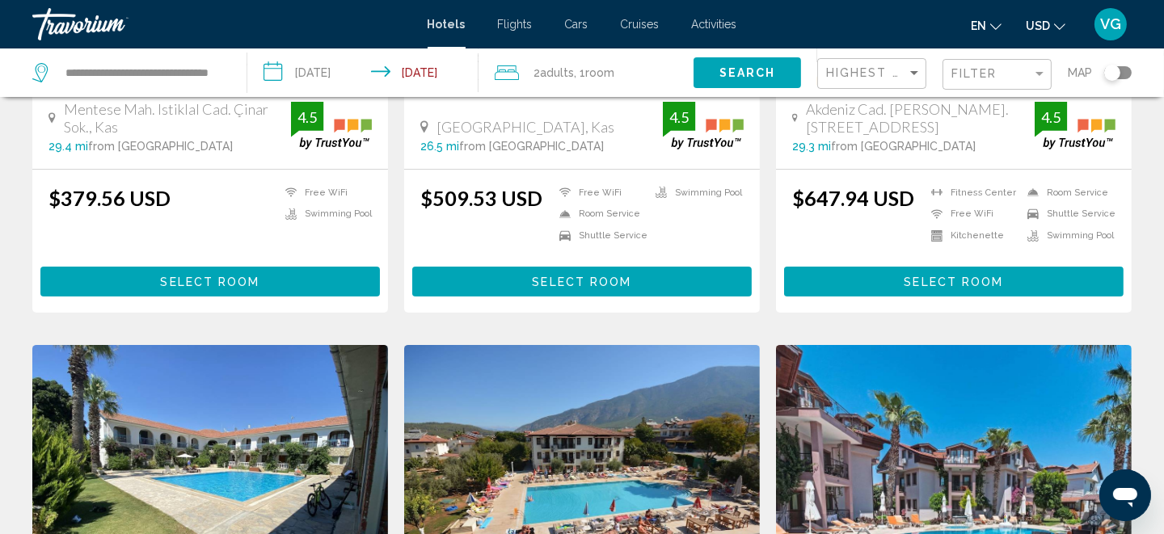
click at [948, 74] on mat-form-field "Filter" at bounding box center [997, 75] width 109 height 32
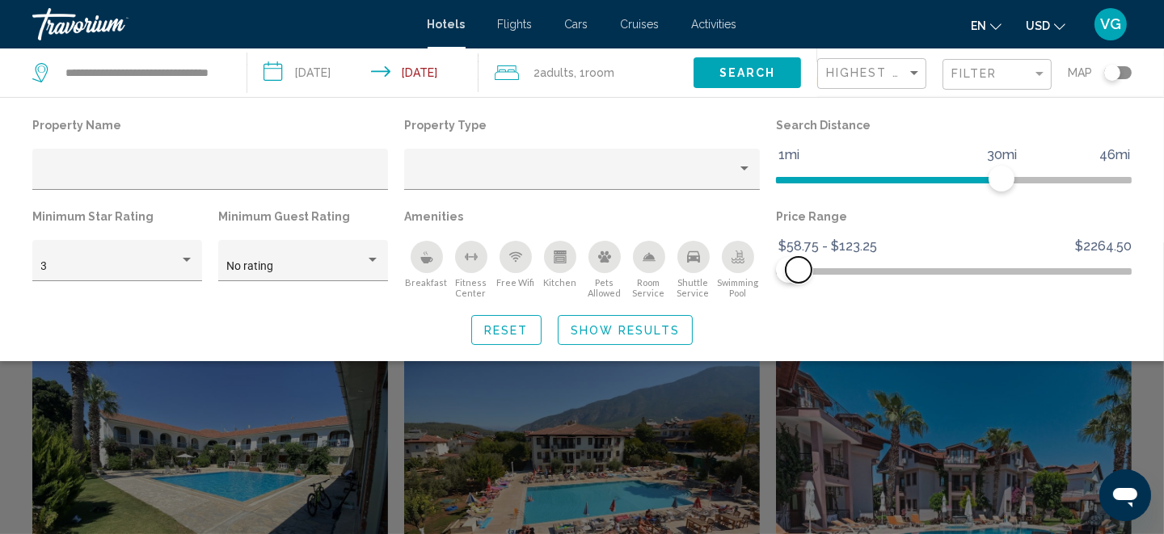
drag, startPoint x: 812, startPoint y: 264, endPoint x: 799, endPoint y: 268, distance: 14.3
click at [799, 268] on span "Hotel Filters" at bounding box center [799, 270] width 26 height 26
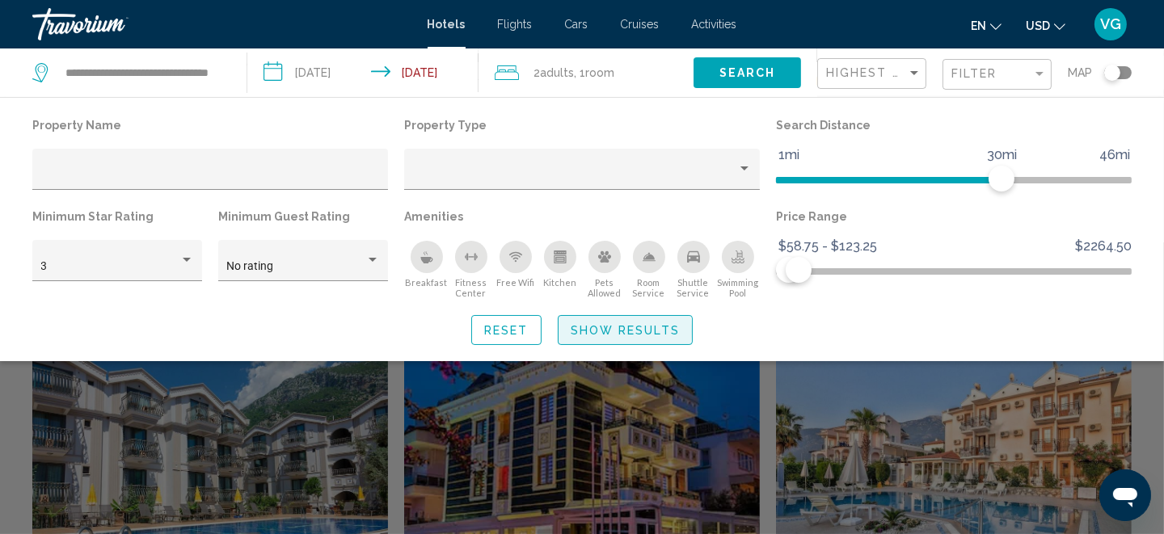
click at [588, 331] on span "Show Results" at bounding box center [625, 330] width 109 height 13
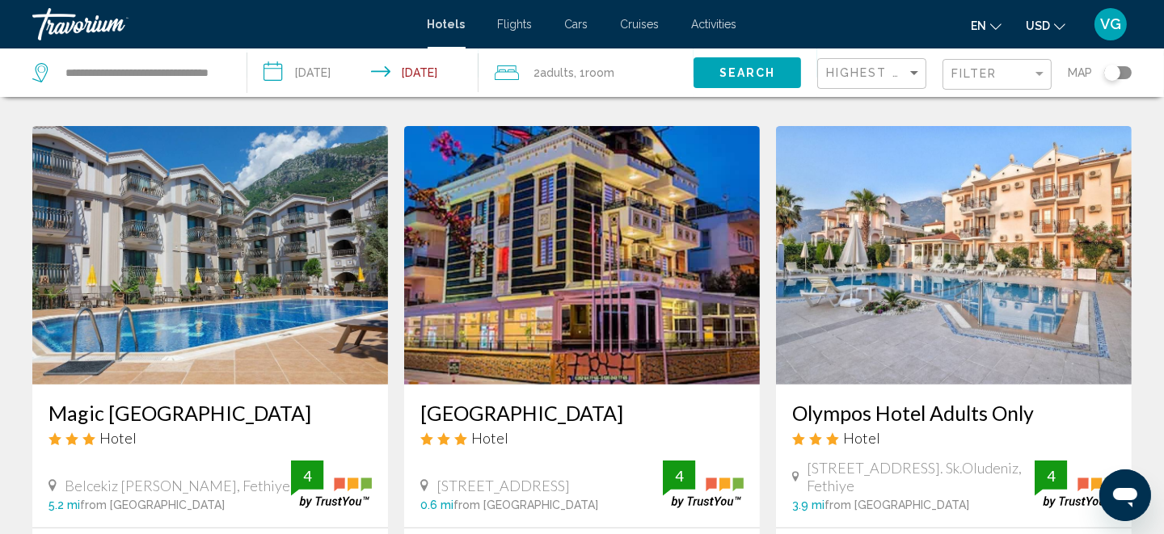
scroll to position [604, 0]
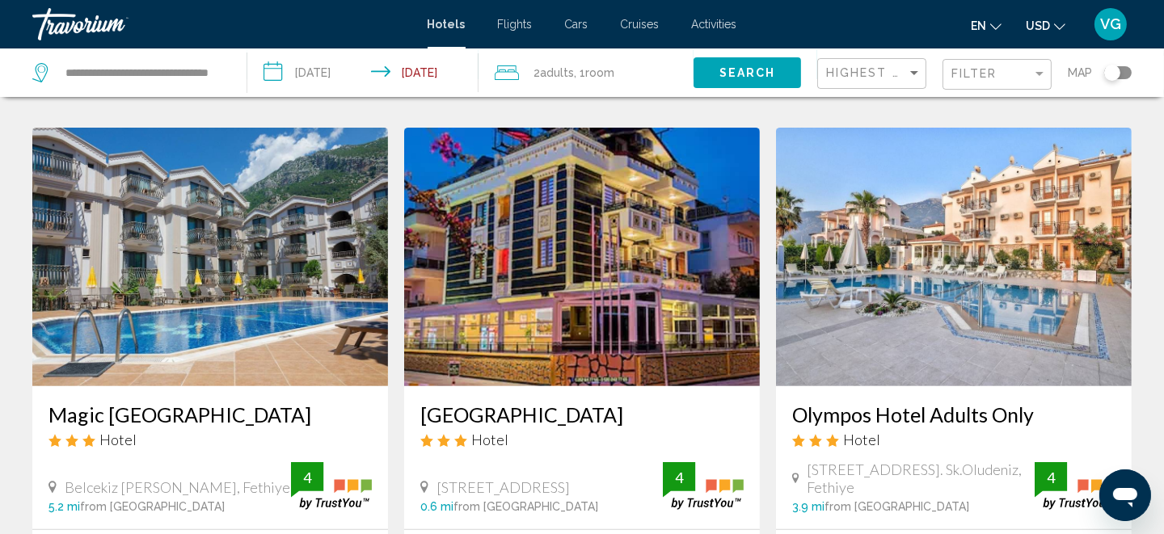
click at [569, 253] on img "Main content" at bounding box center [582, 257] width 356 height 259
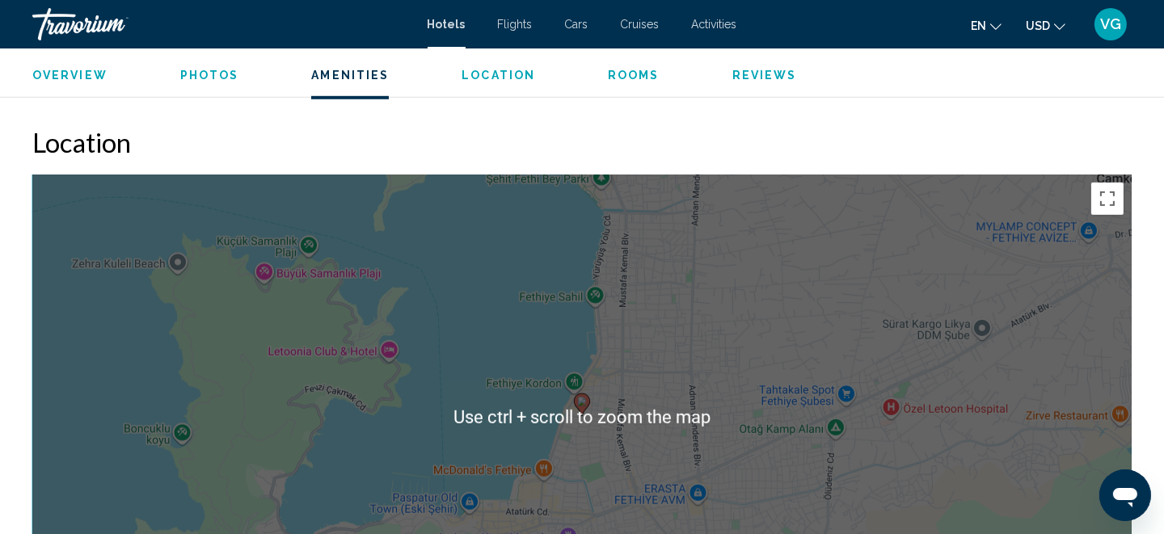
scroll to position [1450, 0]
